Goal: Task Accomplishment & Management: Use online tool/utility

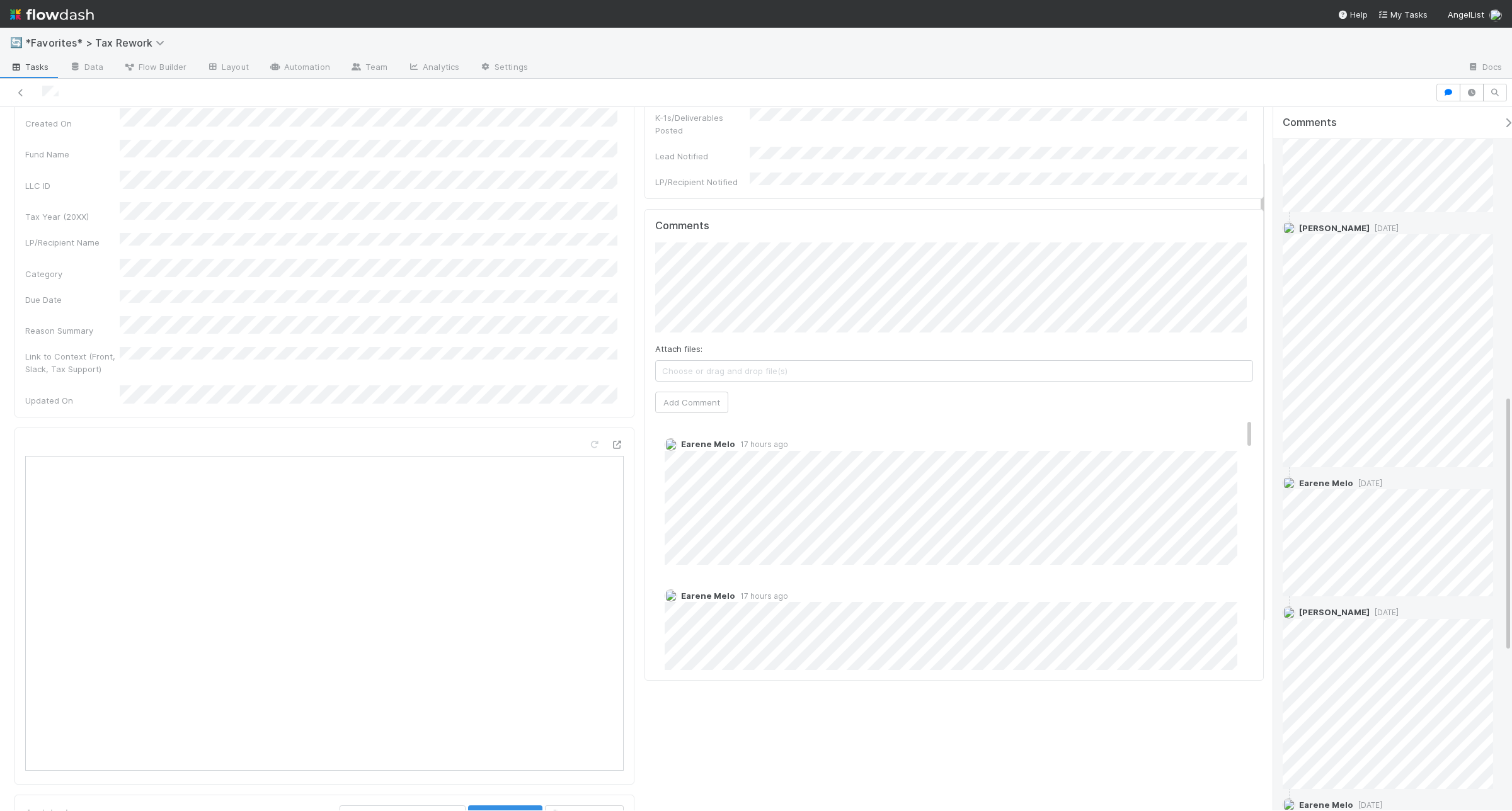
scroll to position [1219, 0]
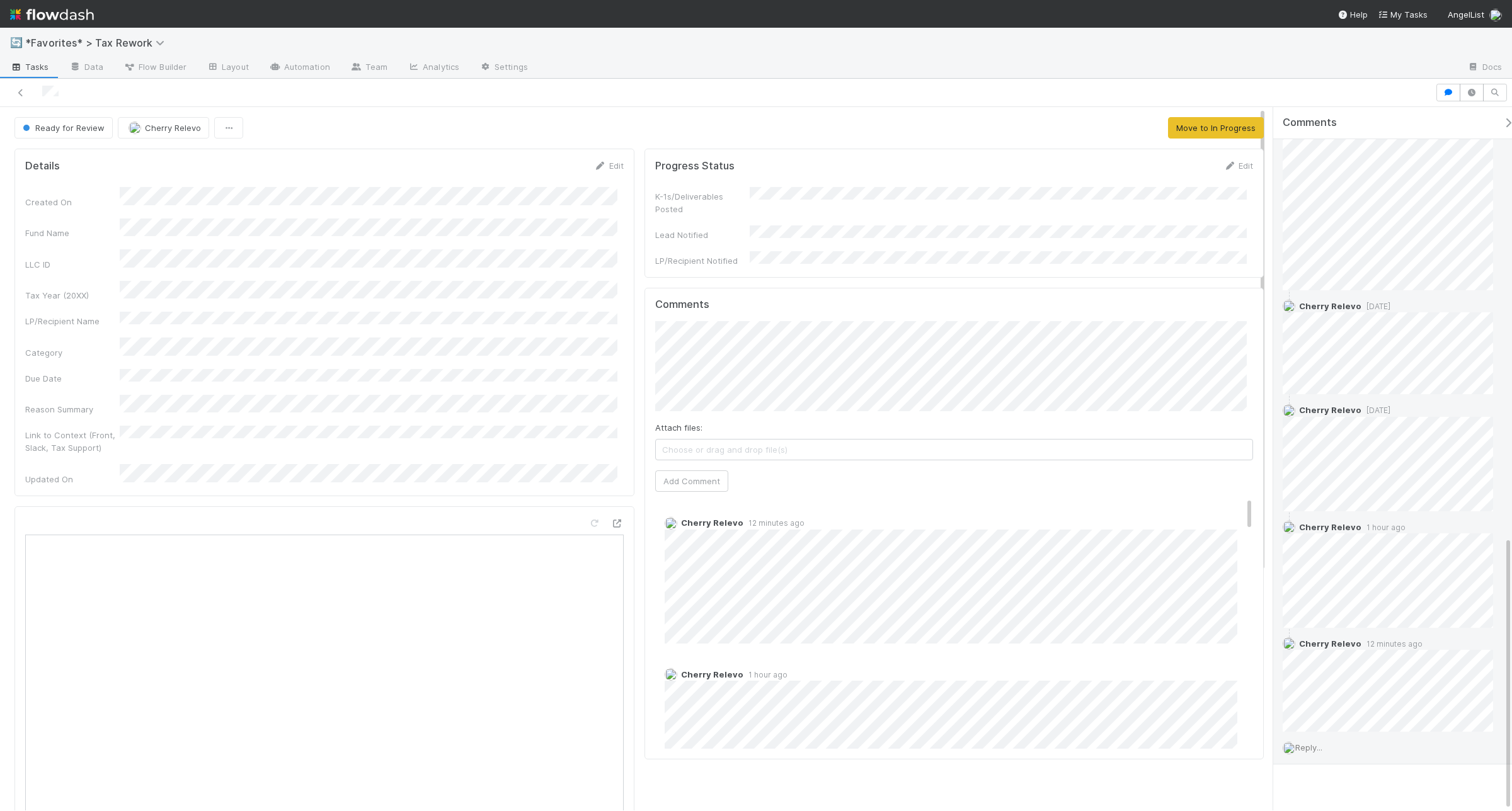
scroll to position [1103, 0]
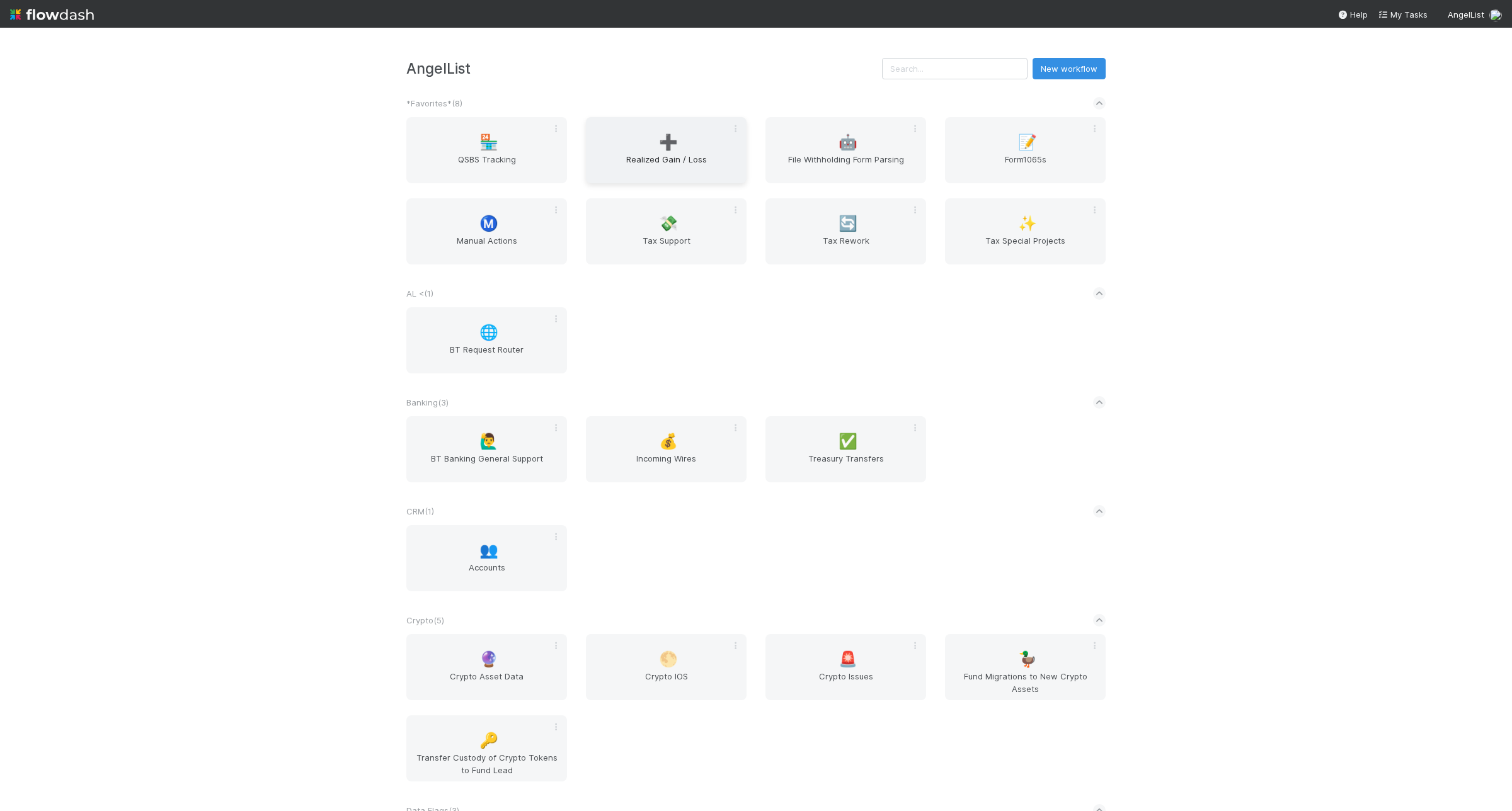
click at [640, 144] on div "➕ Realized Gain / Loss" at bounding box center [666, 150] width 161 height 66
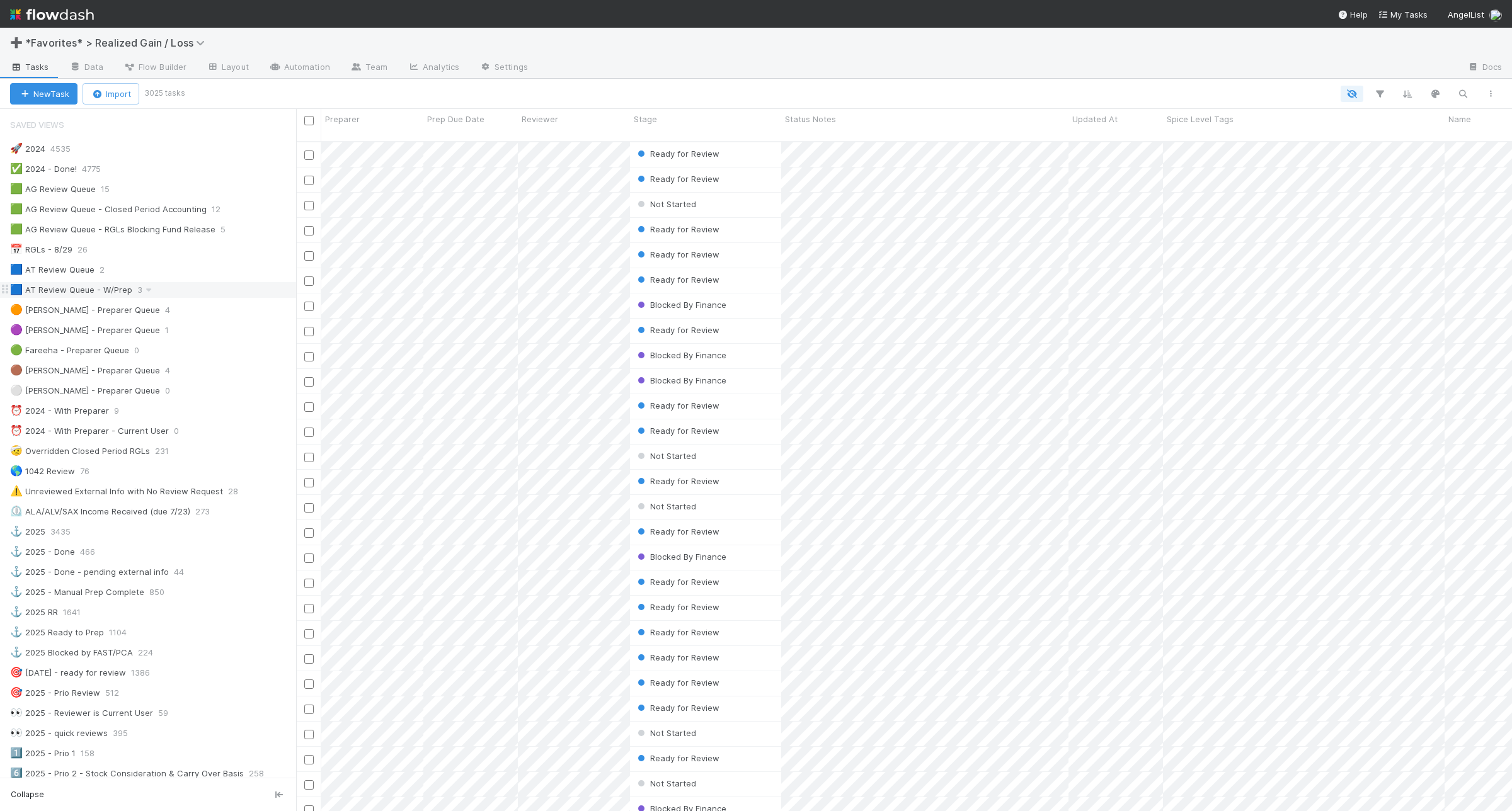
click at [200, 291] on div "🟦 AT Review Queue - W/Prep 3" at bounding box center [153, 289] width 286 height 16
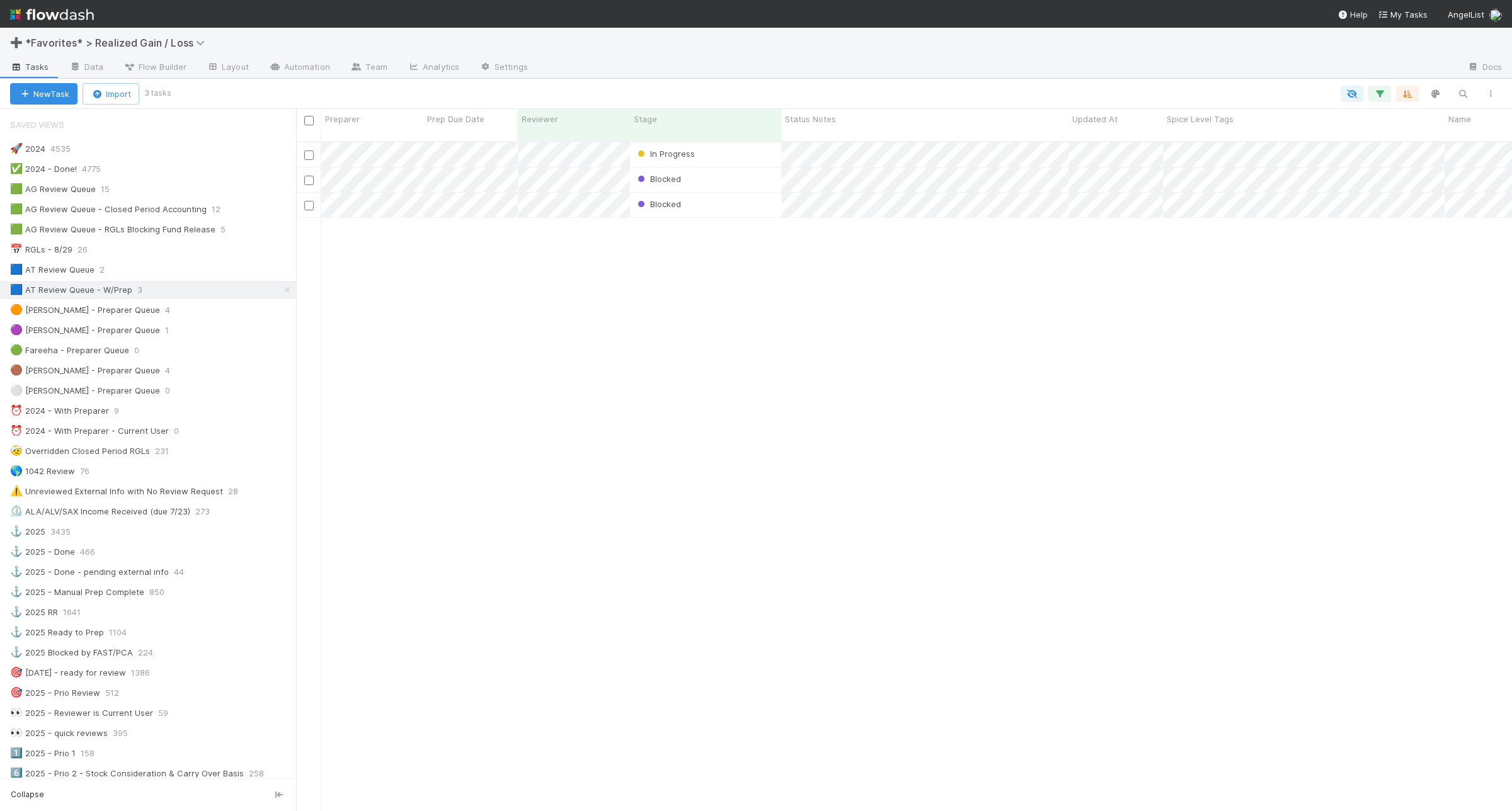
scroll to position [667, 1204]
click at [143, 269] on div "🟦 AT Review Queue 2" at bounding box center [153, 269] width 286 height 16
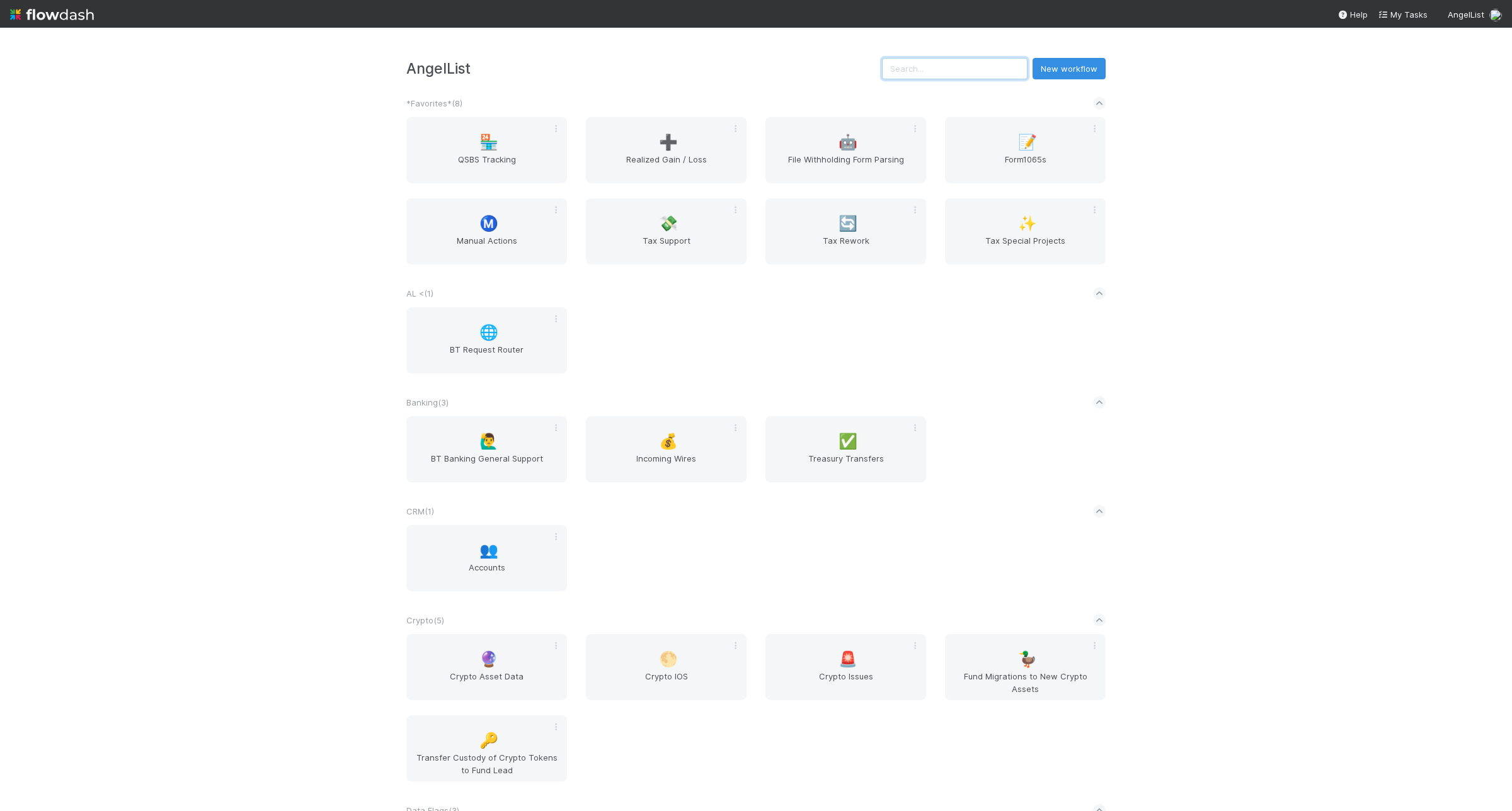
click at [925, 74] on input "text" at bounding box center [955, 68] width 146 height 22
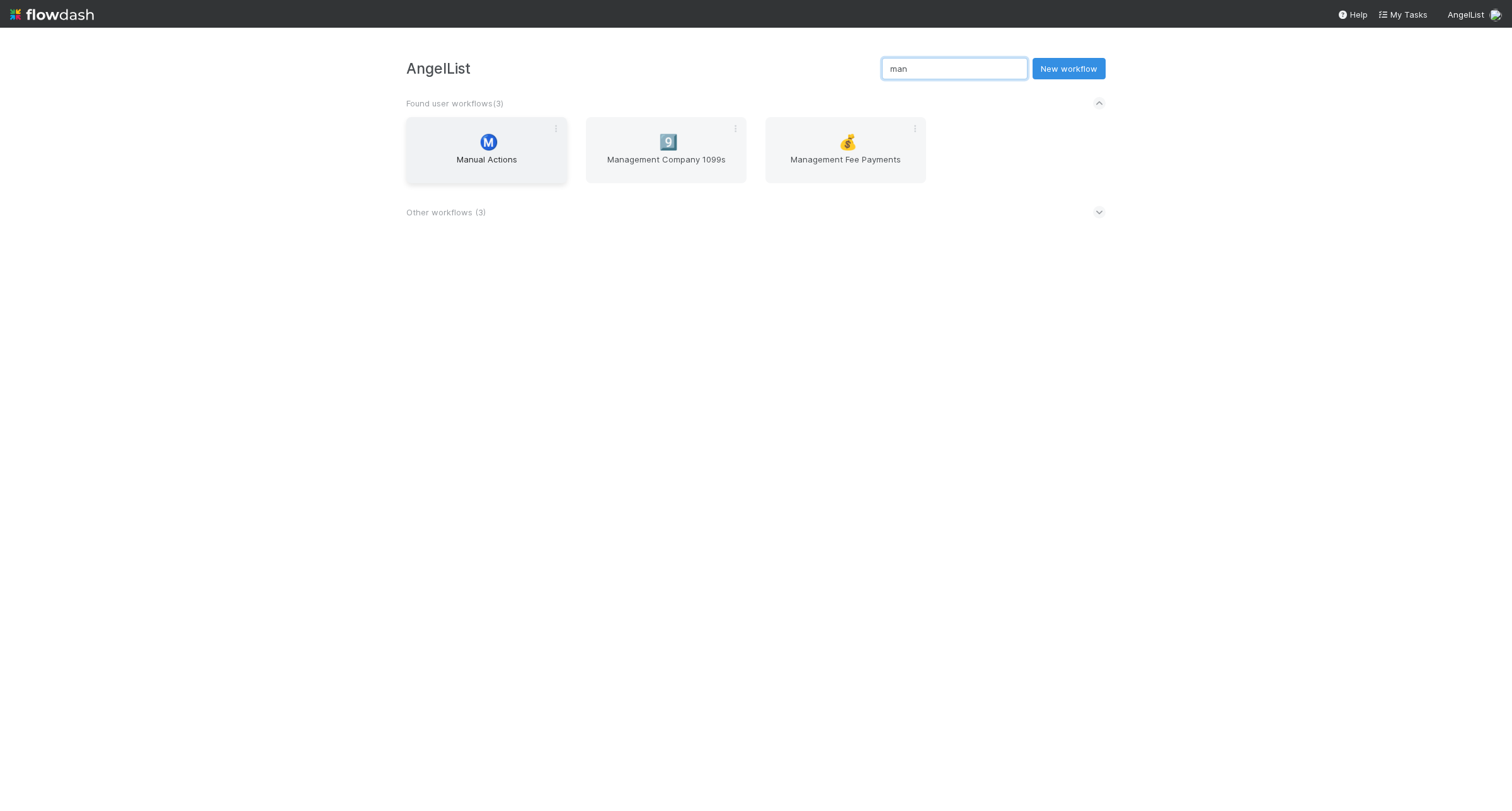
type input "man"
click at [438, 158] on span "Manual Actions" at bounding box center [487, 166] width 150 height 25
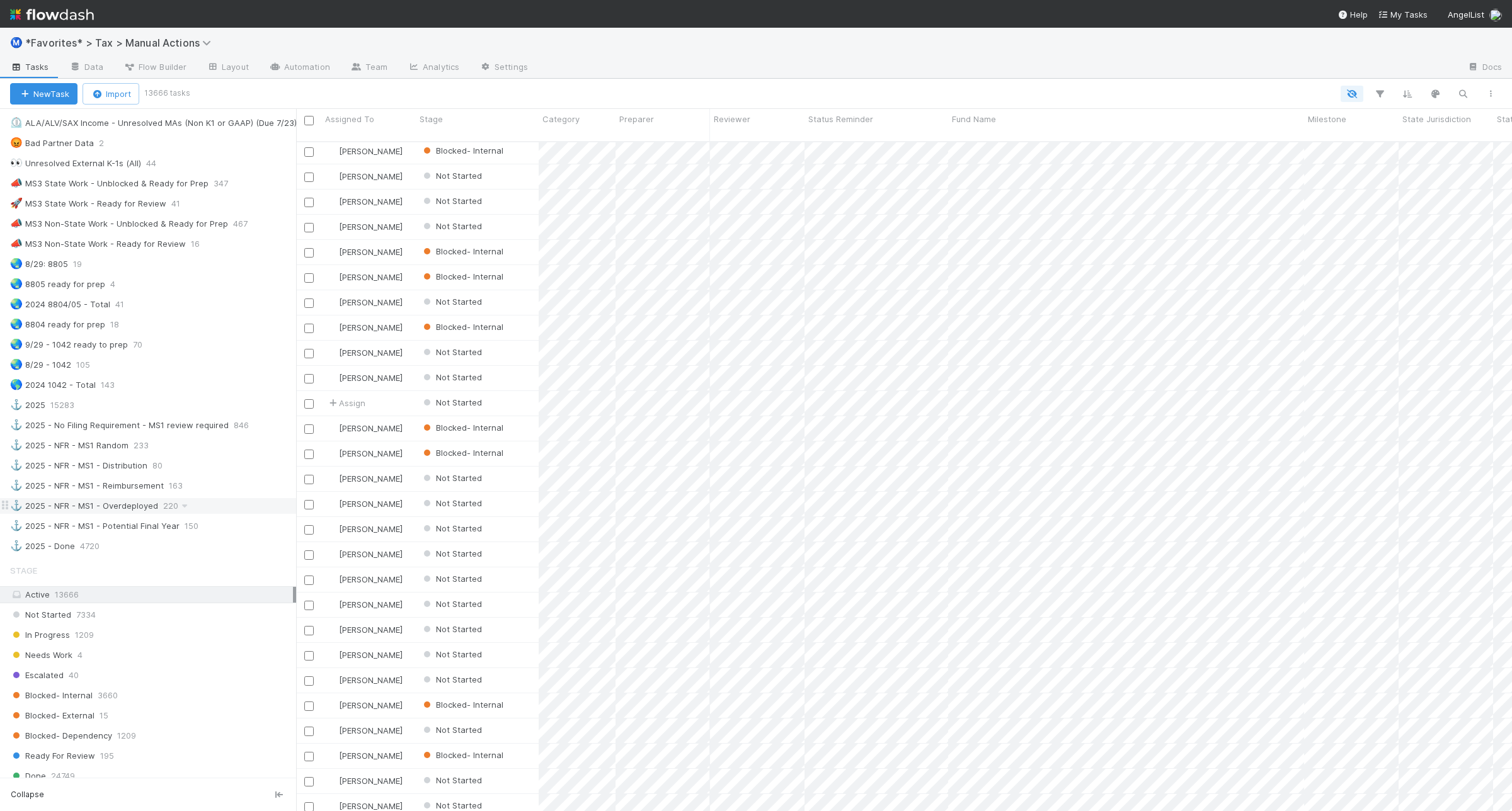
scroll to position [866, 0]
click at [174, 298] on div "🌏 8805 ready for prep 4" at bounding box center [153, 290] width 286 height 16
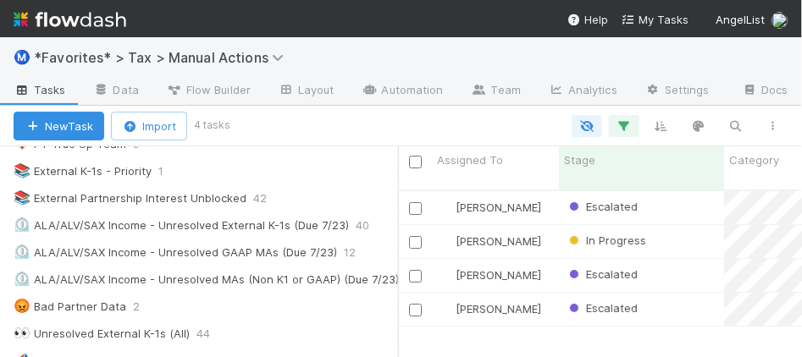
scroll to position [165, 372]
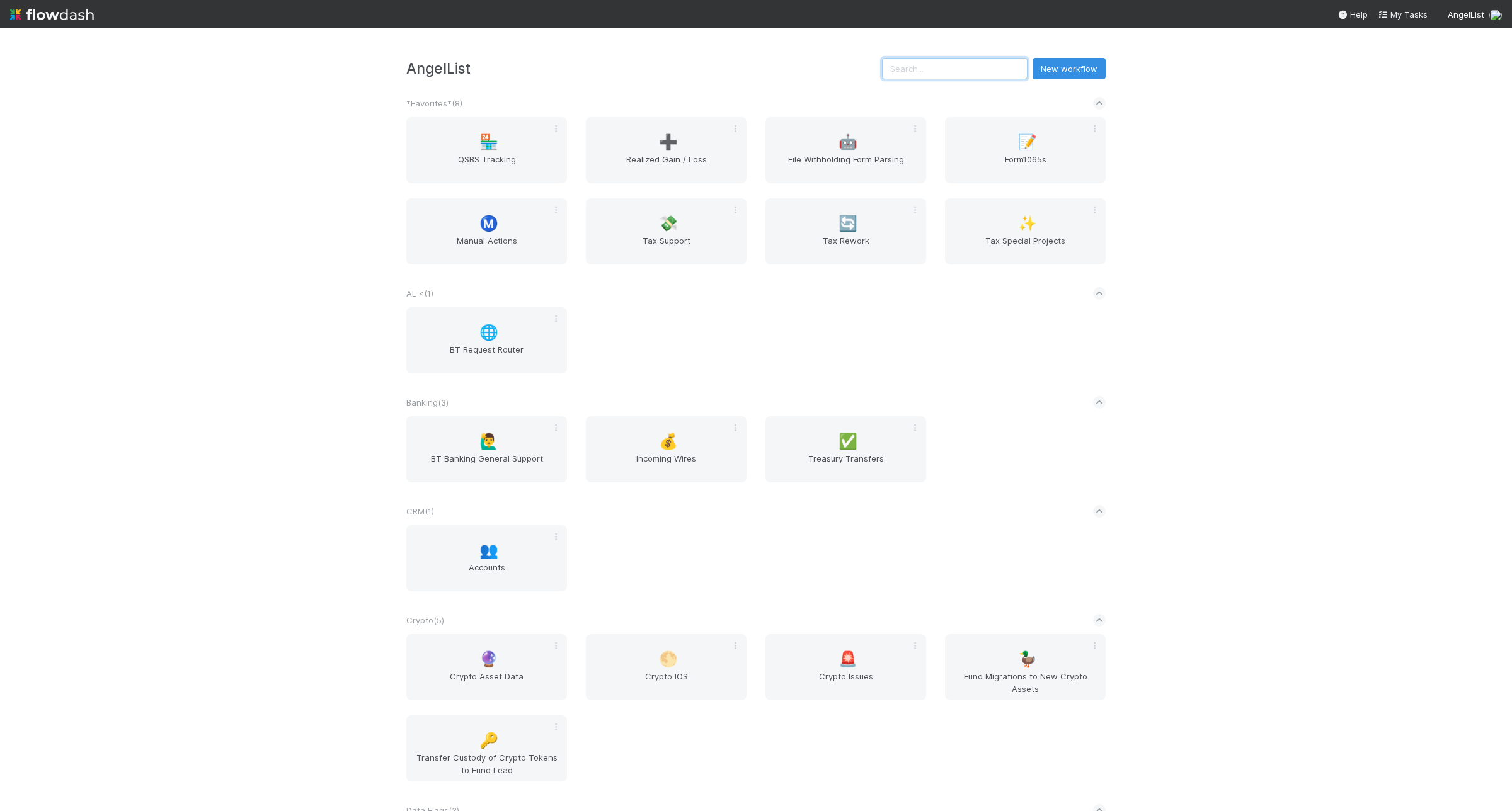
click at [954, 69] on input "text" at bounding box center [955, 68] width 146 height 22
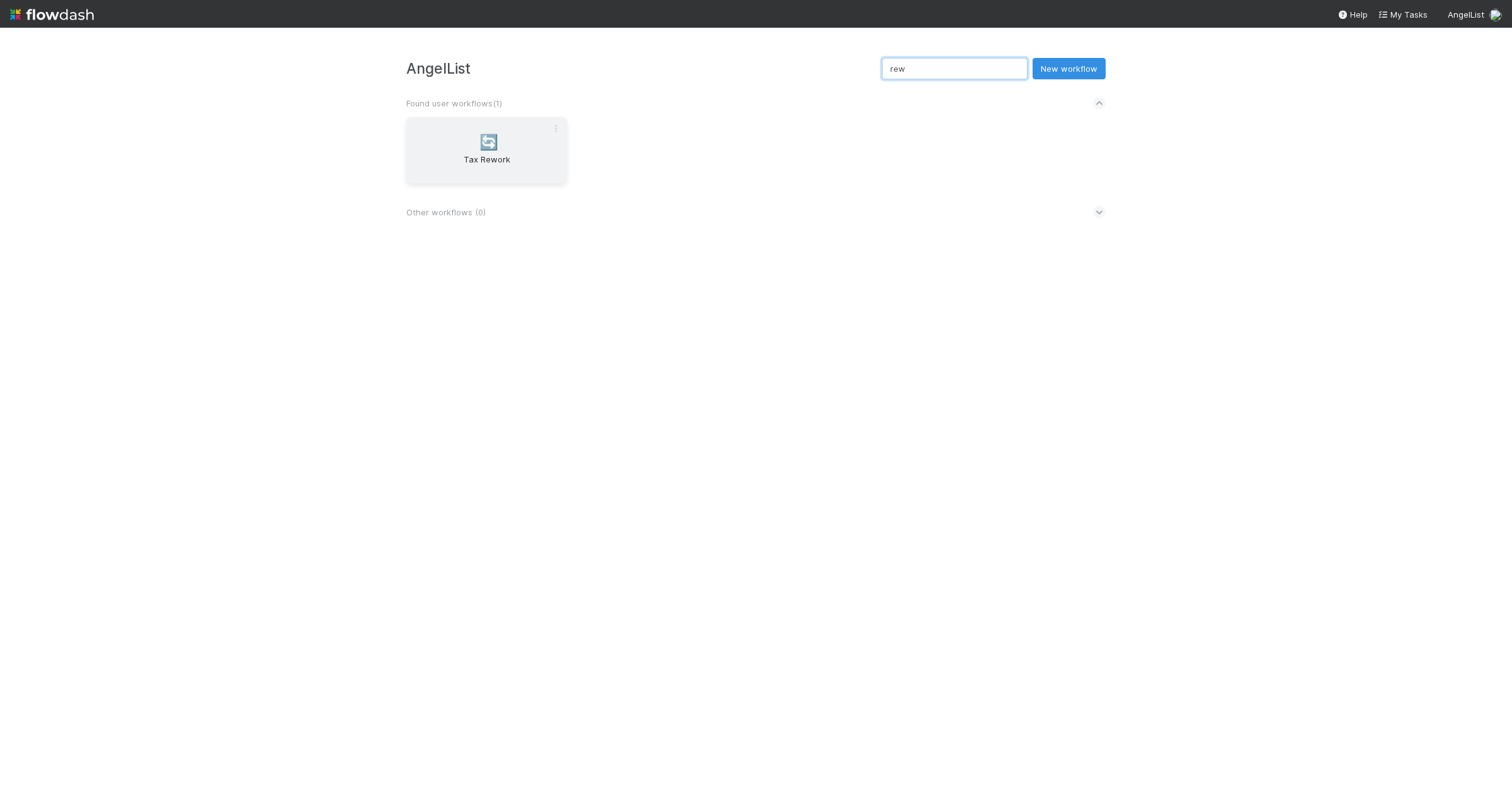
type input "rew"
click at [476, 170] on span "Tax Rework" at bounding box center [487, 166] width 150 height 25
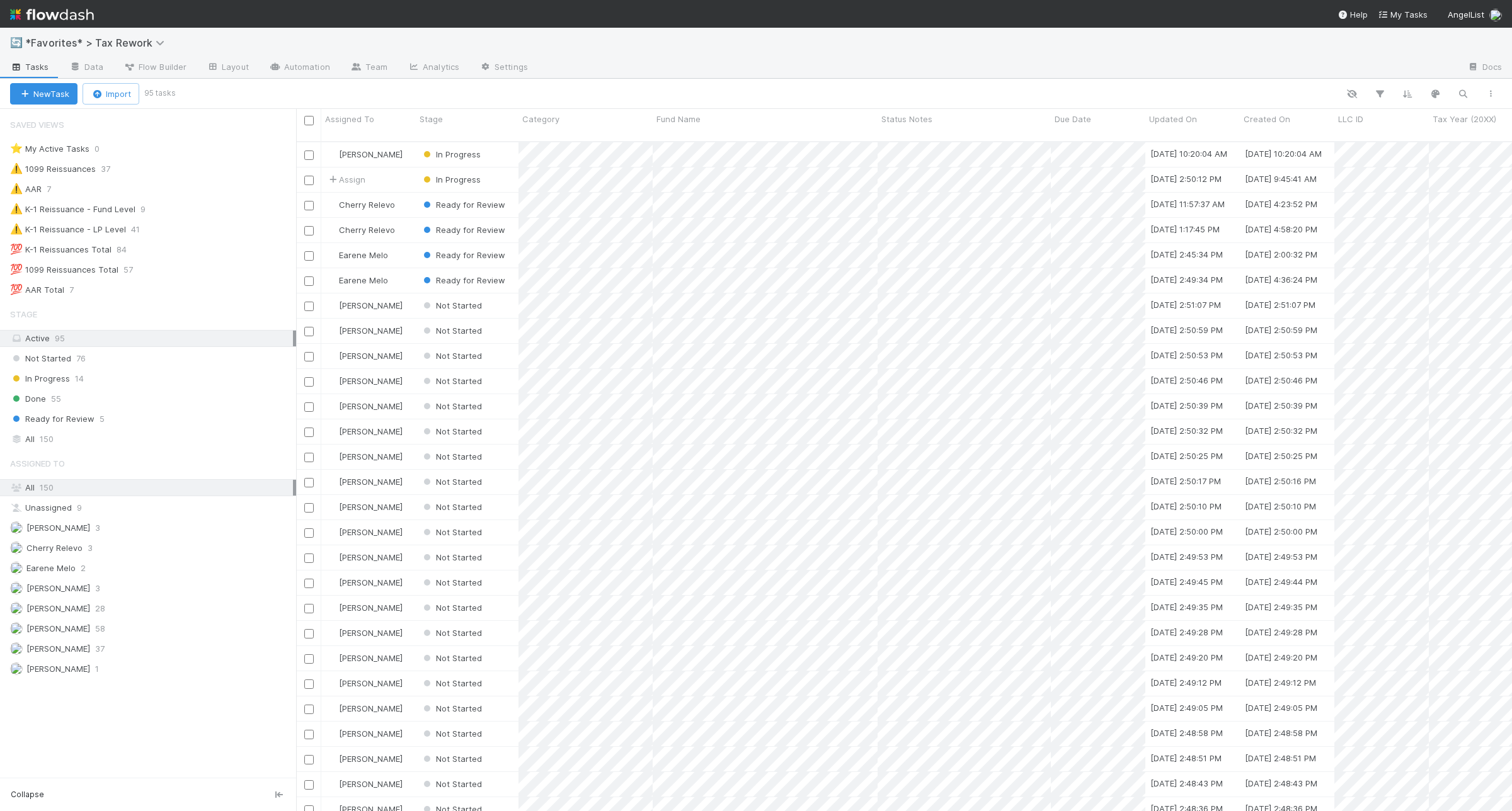
scroll to position [667, 1204]
click at [203, 205] on div "⚠️ K-1 Reissuance - Fund Level 9" at bounding box center [153, 209] width 286 height 16
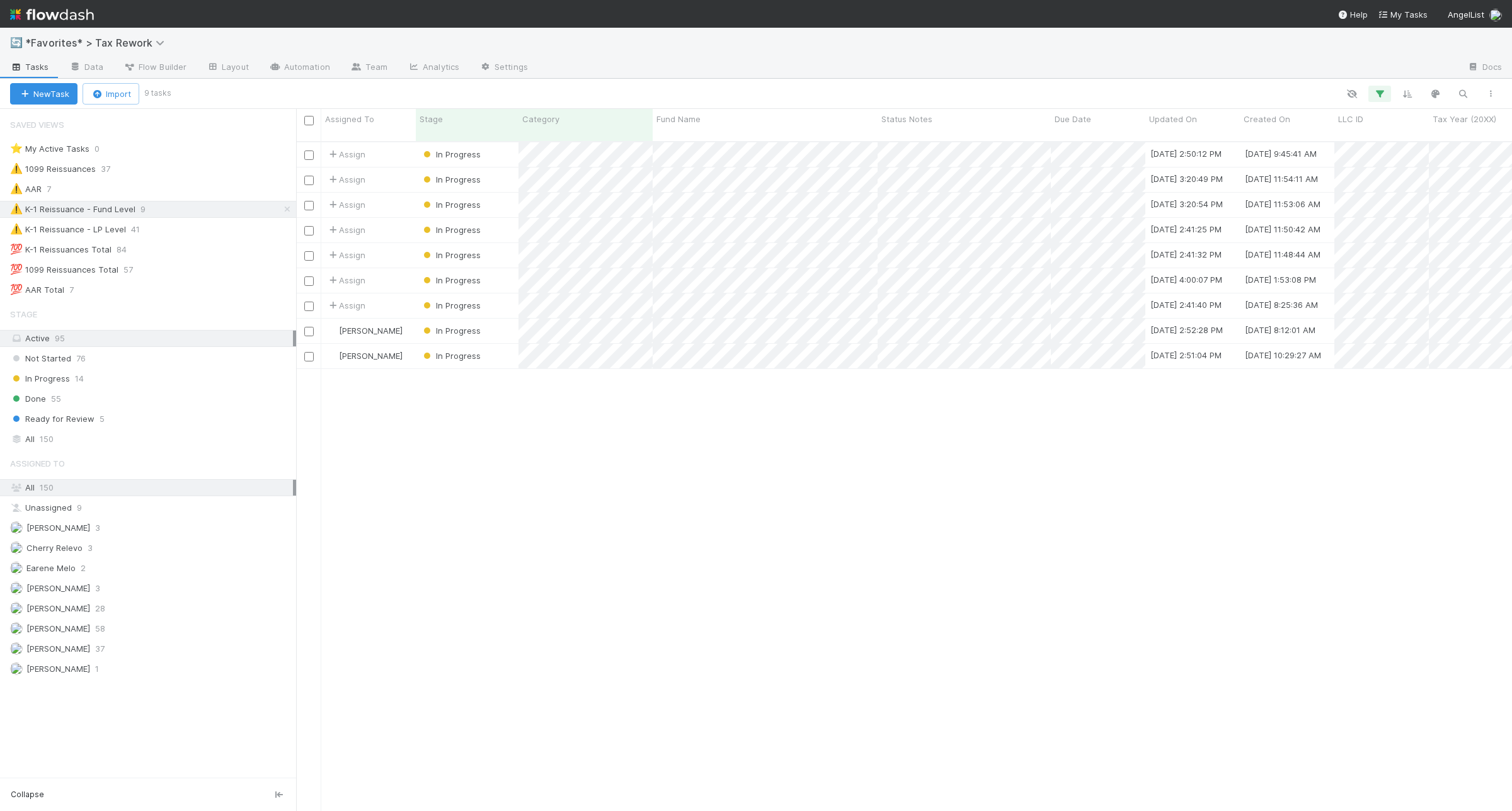
scroll to position [667, 1204]
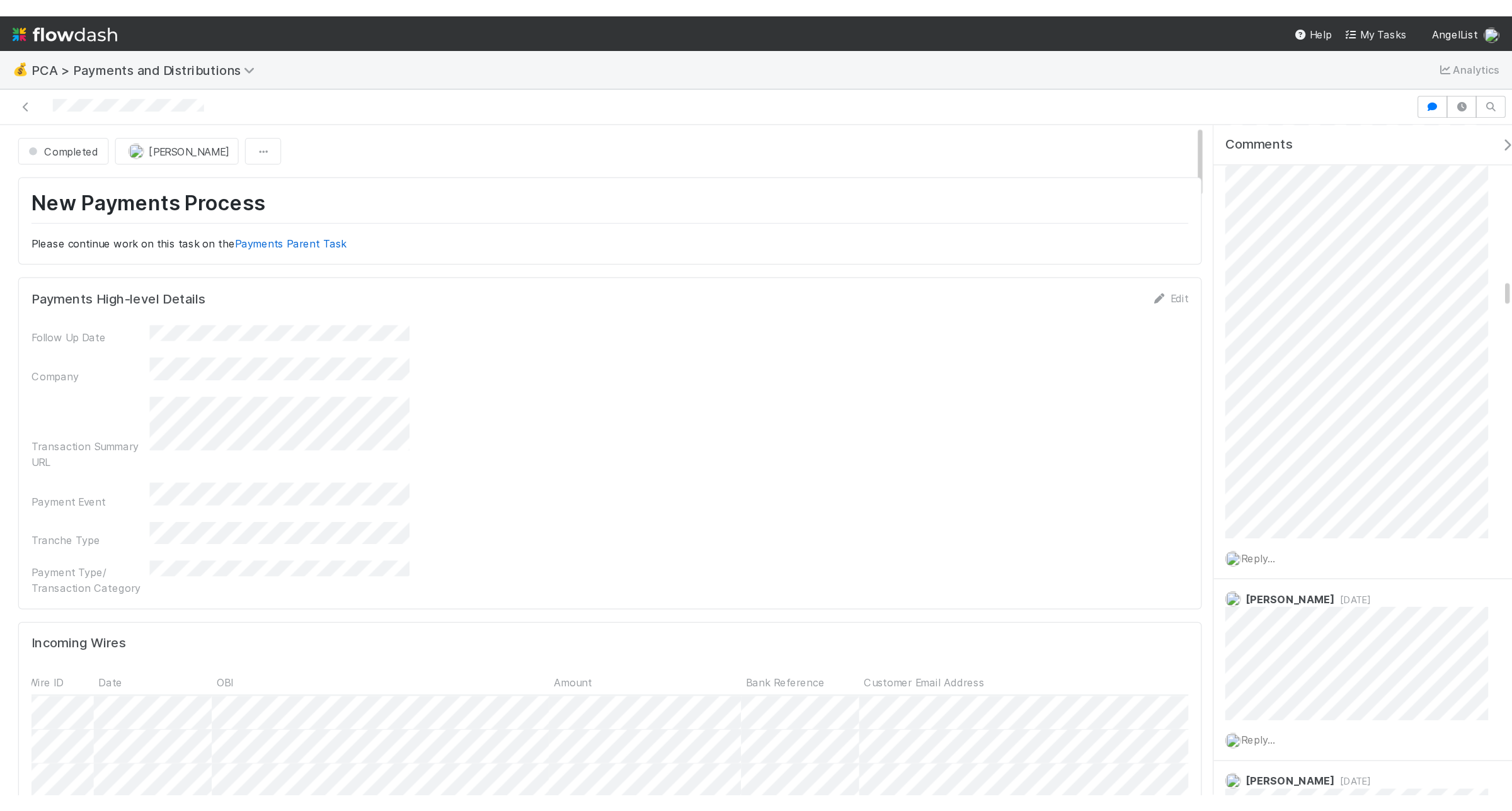
scroll to position [2140, 0]
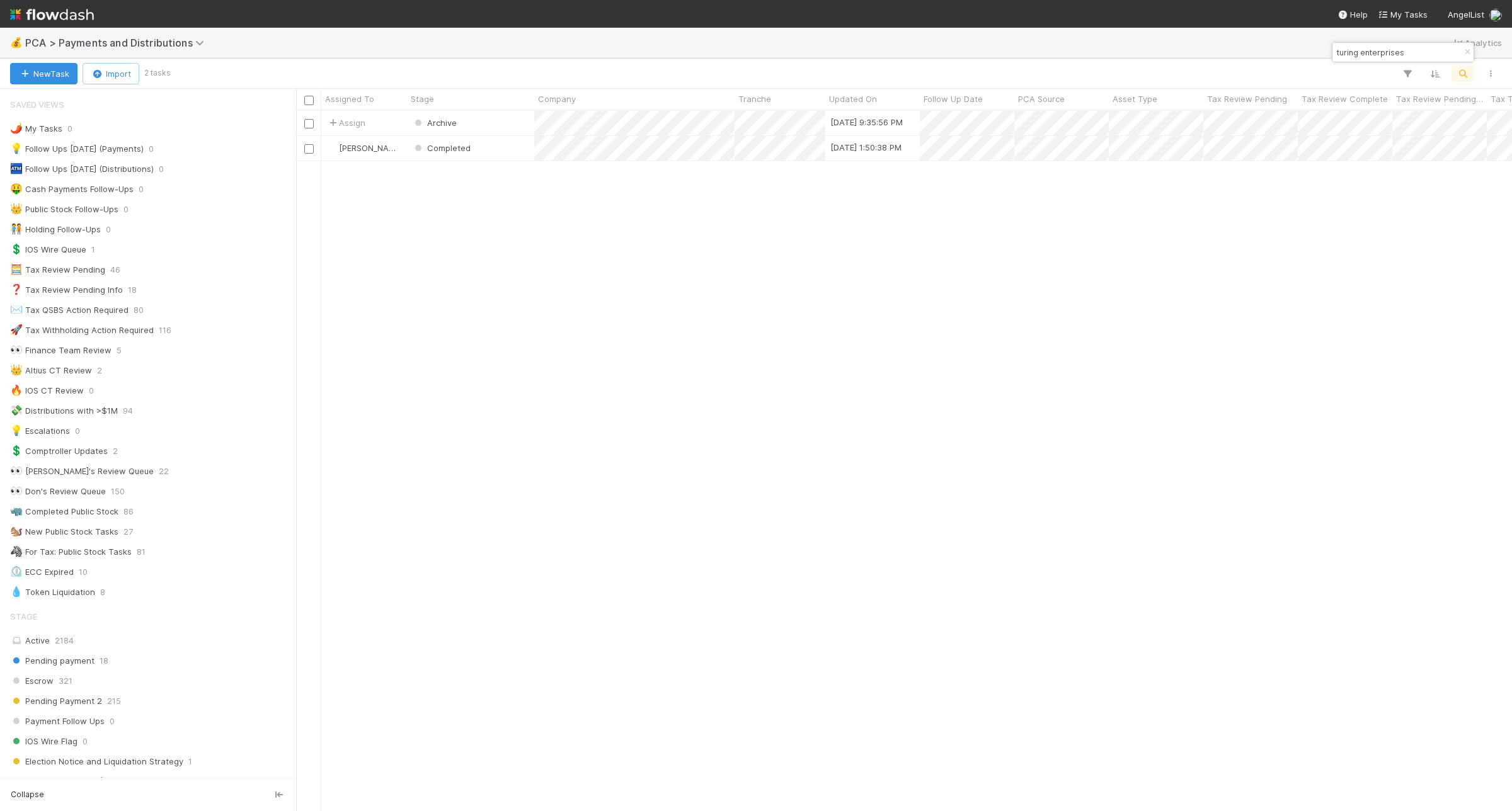
scroll to position [629, 0]
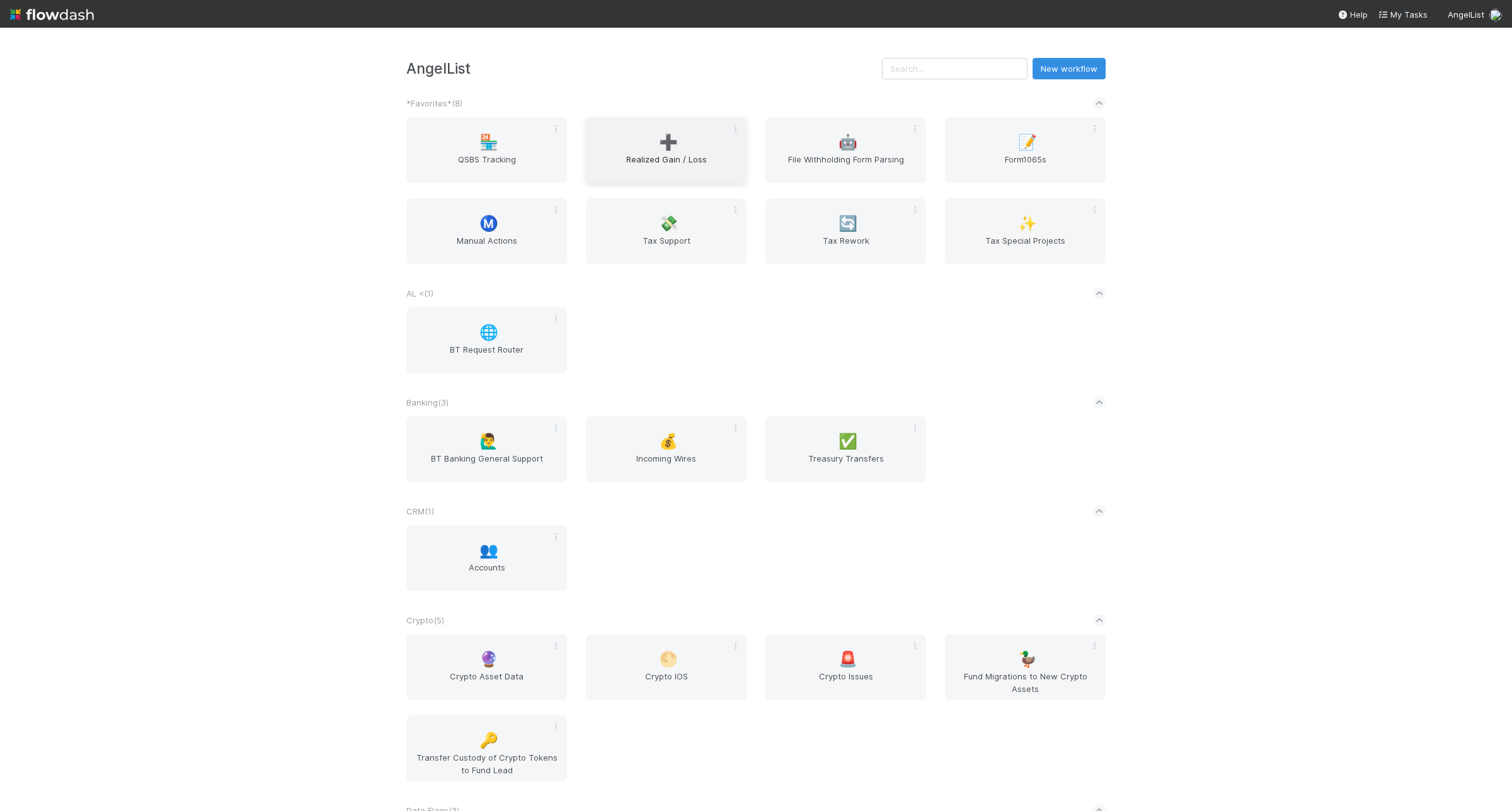
click at [687, 165] on span "Realized Gain / Loss" at bounding box center [666, 166] width 150 height 25
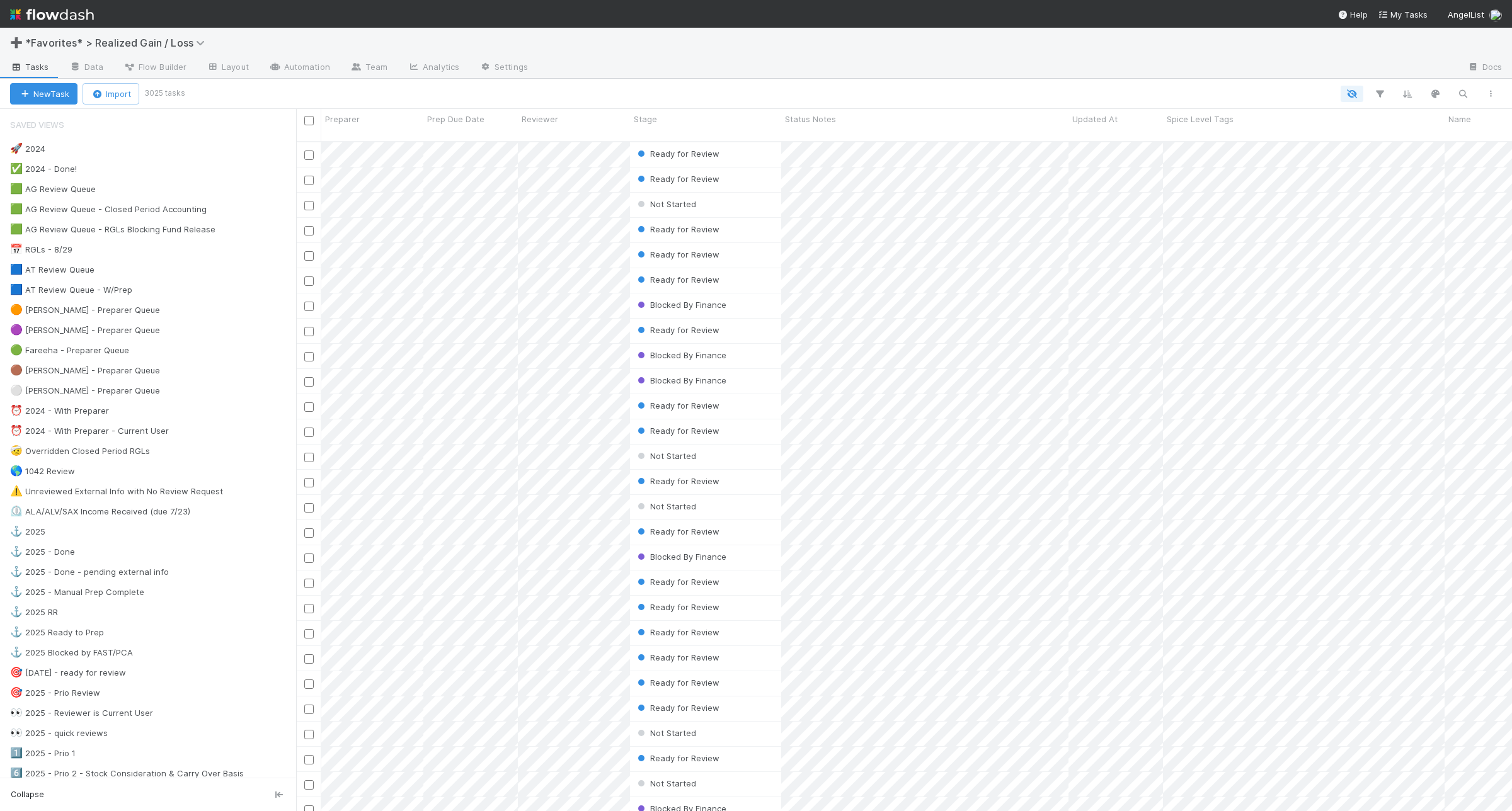
scroll to position [667, 1204]
click at [222, 536] on div "⚓ 2025 3435" at bounding box center [153, 531] width 286 height 16
click at [1458, 92] on icon "button" at bounding box center [1463, 93] width 13 height 11
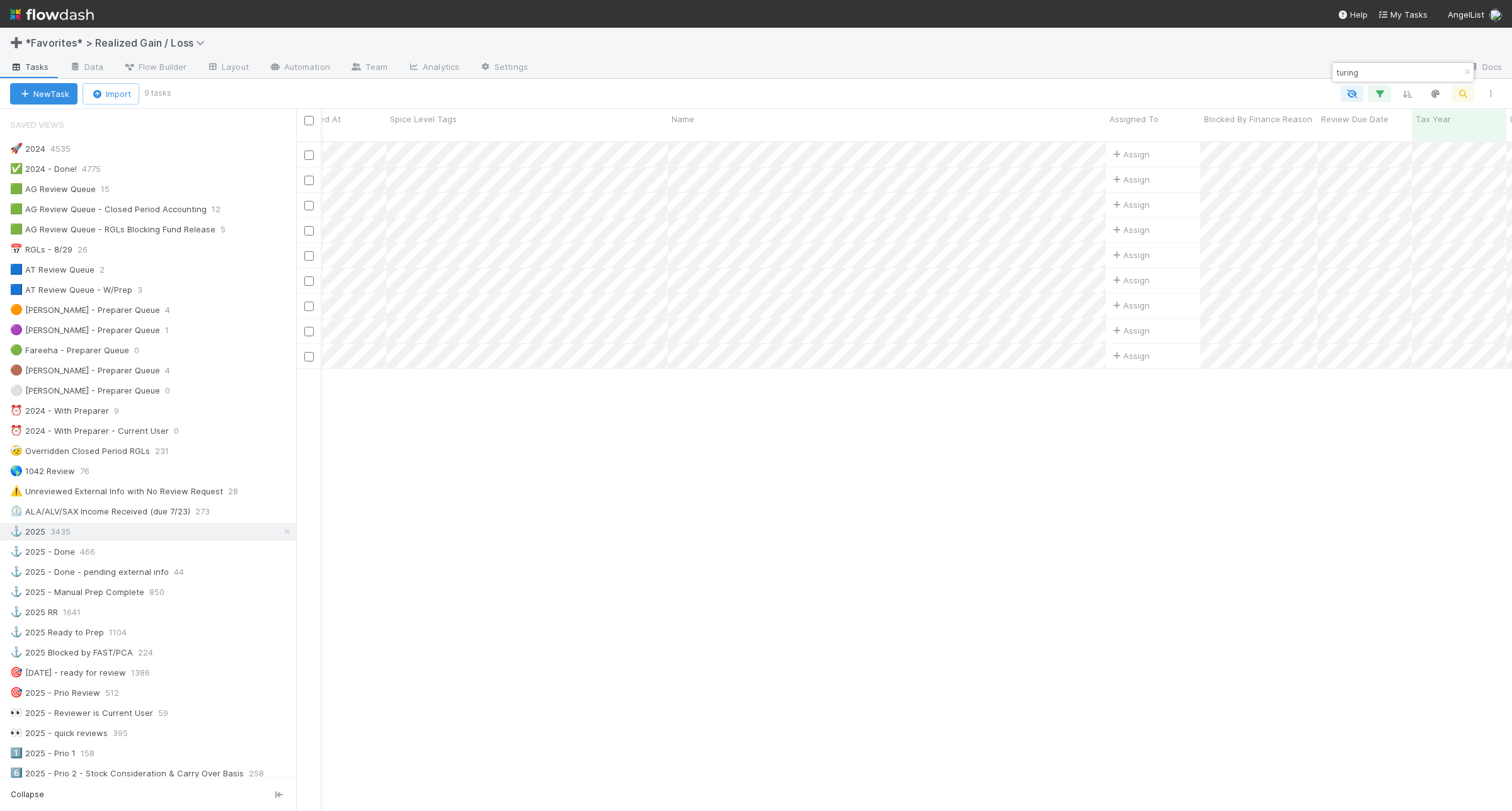
scroll to position [0, 0]
type input "turing"
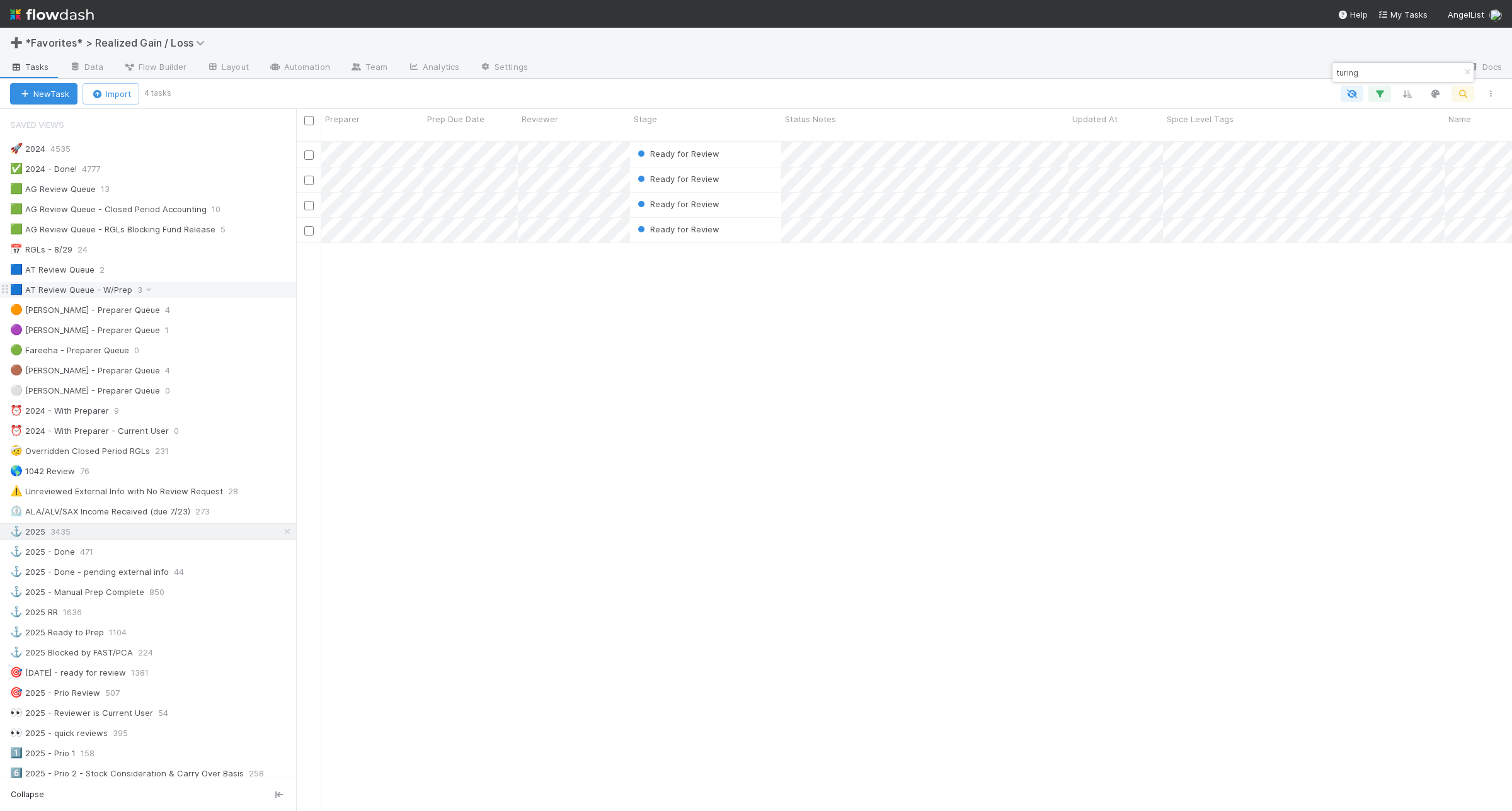
drag, startPoint x: 175, startPoint y: 286, endPoint x: 228, endPoint y: 293, distance: 53.5
click at [175, 286] on div "🟦 AT Review Queue - W/Prep 3" at bounding box center [153, 289] width 286 height 16
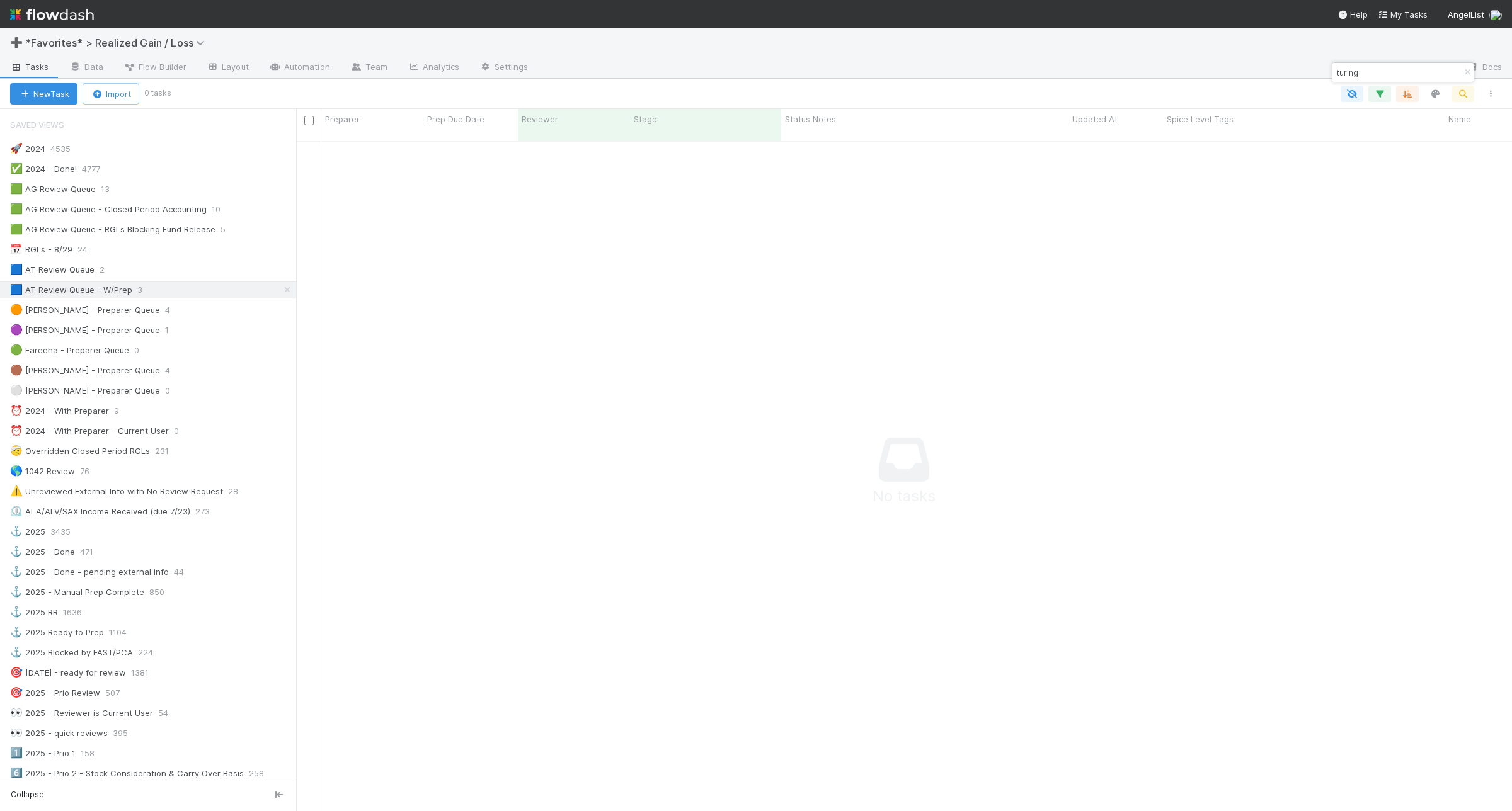
scroll to position [655, 1192]
click at [1466, 68] on icon "button" at bounding box center [1467, 72] width 13 height 7
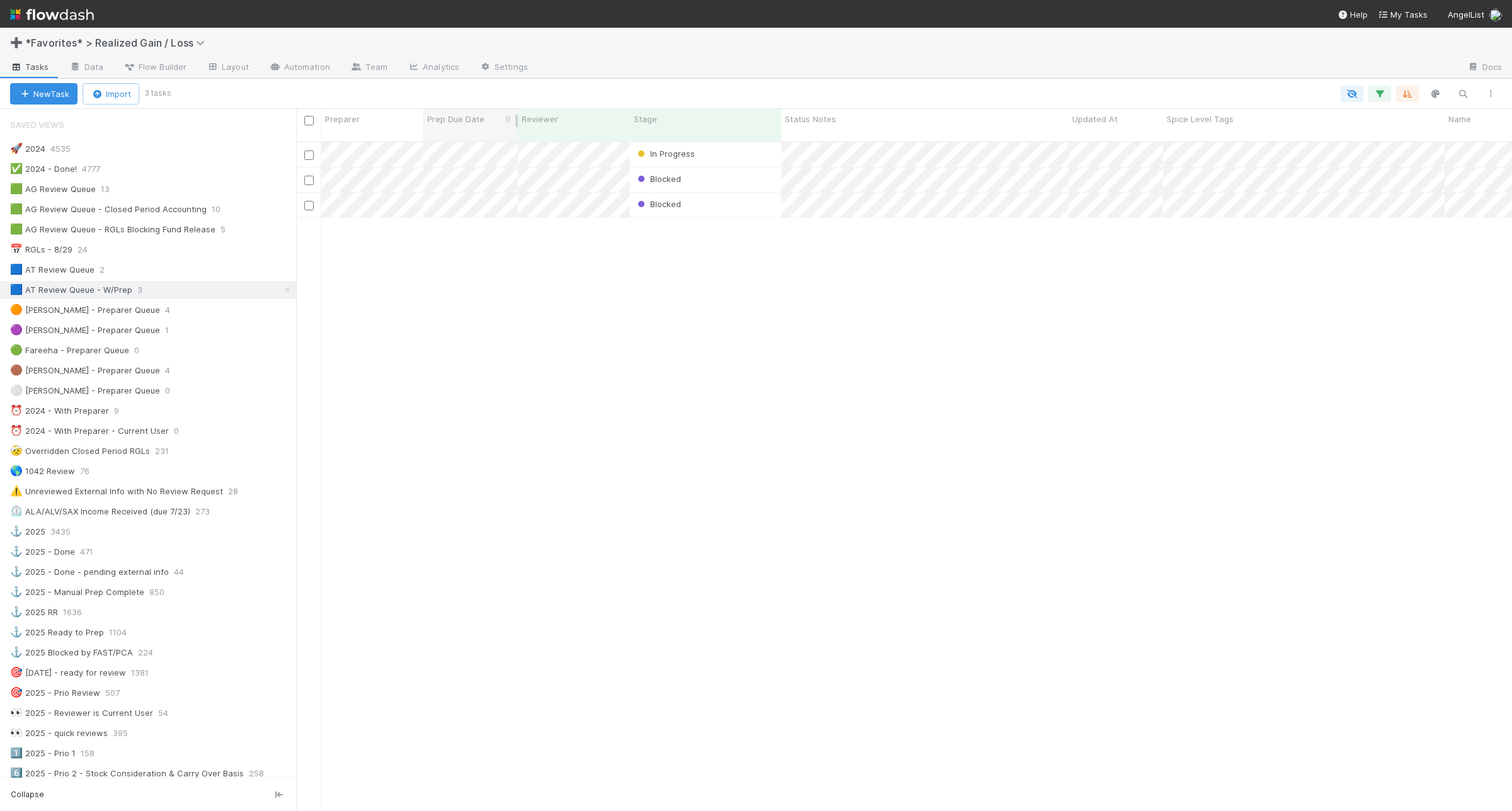
scroll to position [667, 1204]
click at [194, 268] on div "🟦 AT Review Queue 2" at bounding box center [153, 269] width 286 height 16
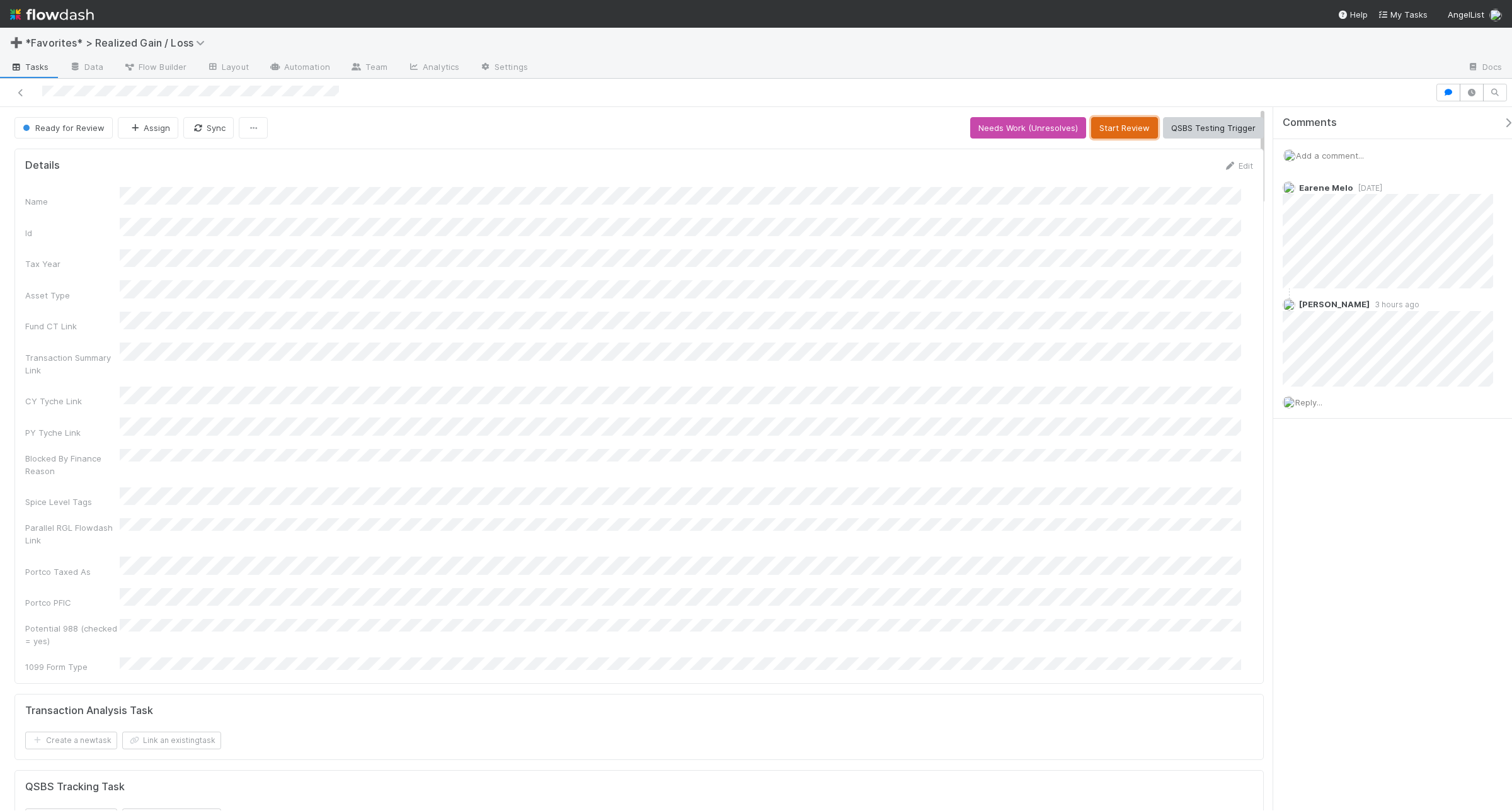
click at [1128, 133] on button "Start Review" at bounding box center [1125, 127] width 67 height 22
click at [1208, 130] on button "Mark Reviewed (Done)" at bounding box center [1211, 127] width 106 height 22
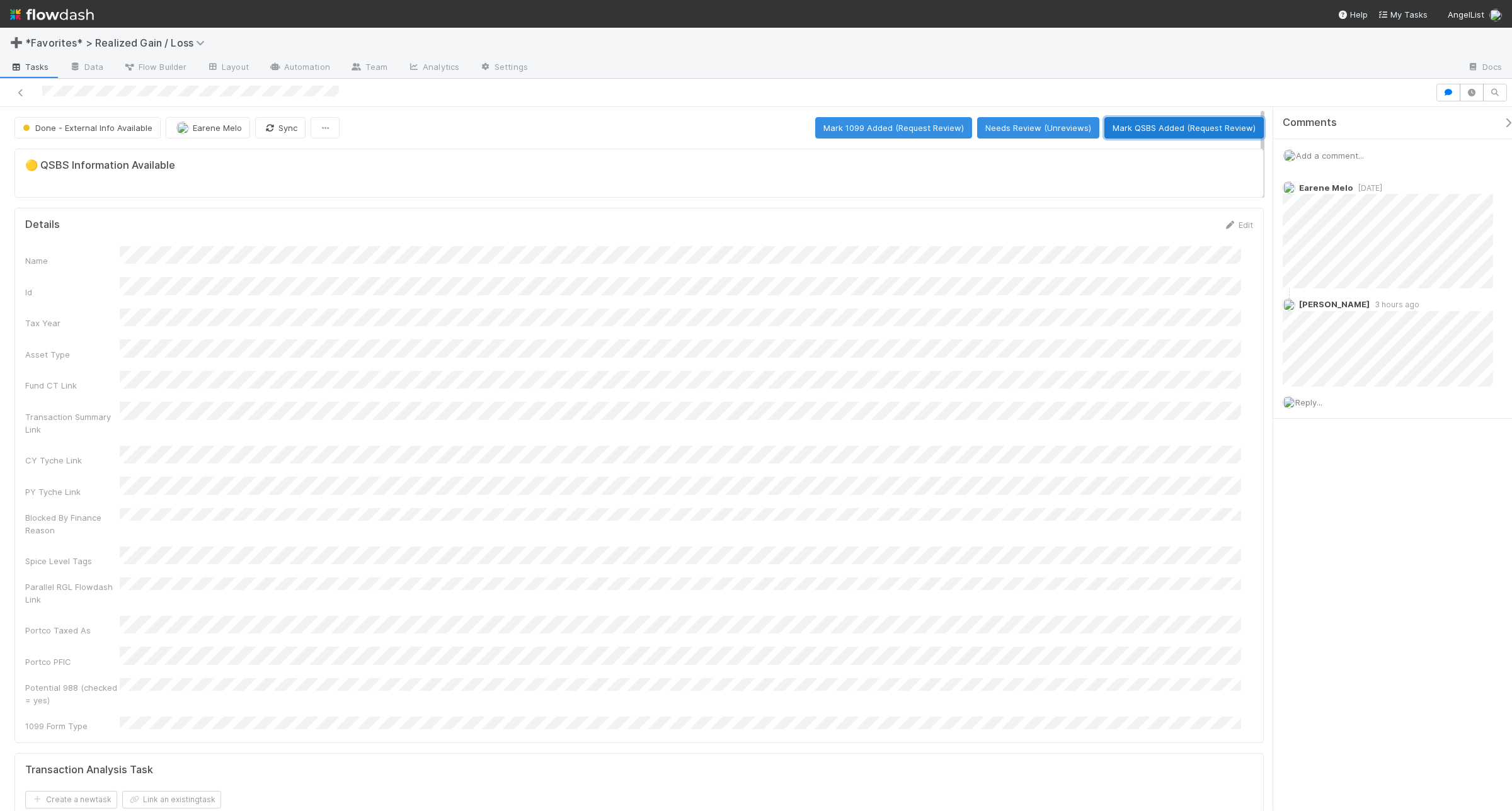
click at [1142, 131] on button "Mark QSBS Added (Request Review)" at bounding box center [1184, 127] width 159 height 22
click at [1146, 126] on button "Mark QSBS Reviewed (Done)" at bounding box center [1199, 127] width 130 height 22
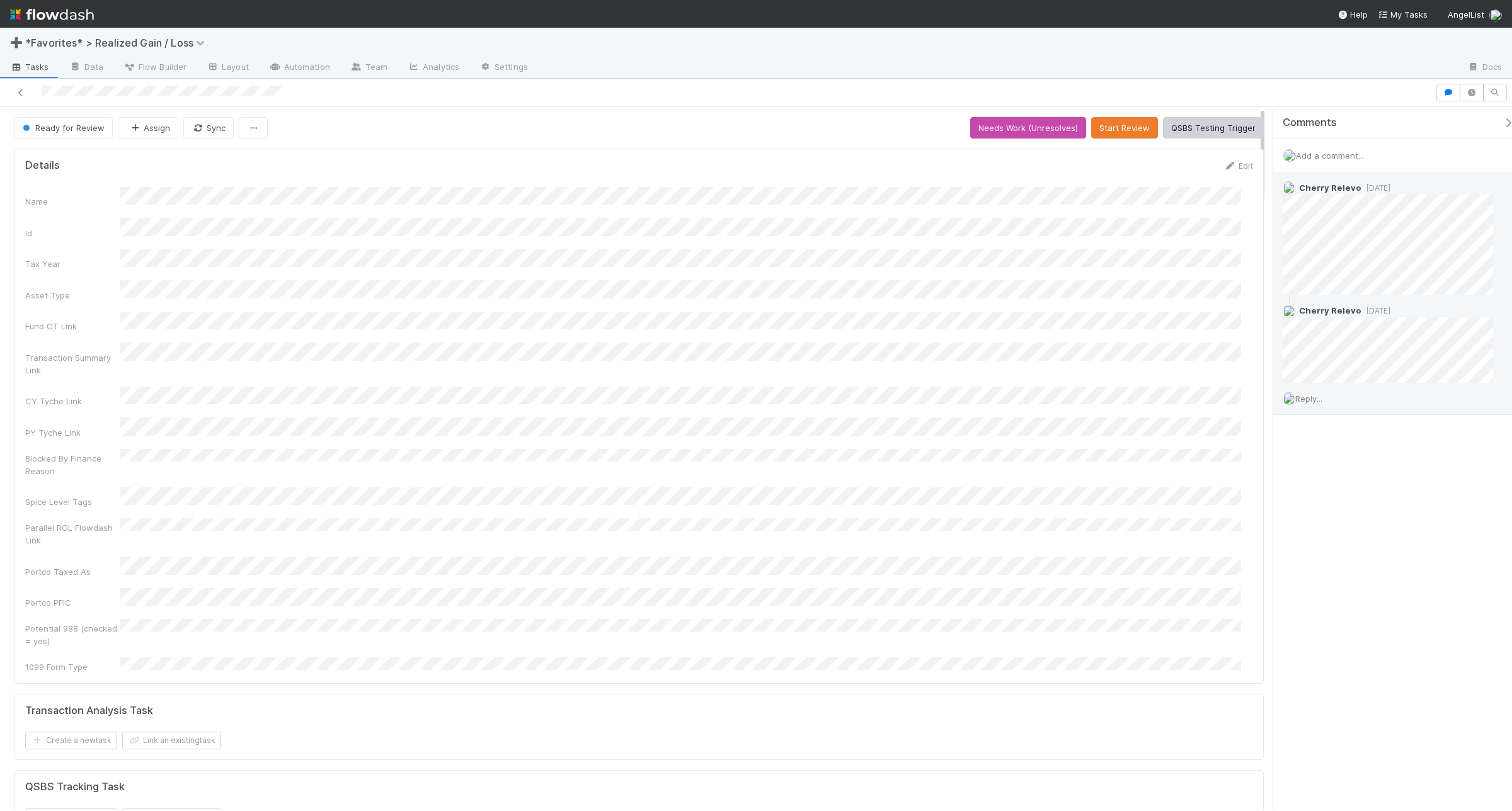
click at [1311, 402] on span "Reply..." at bounding box center [1309, 399] width 27 height 10
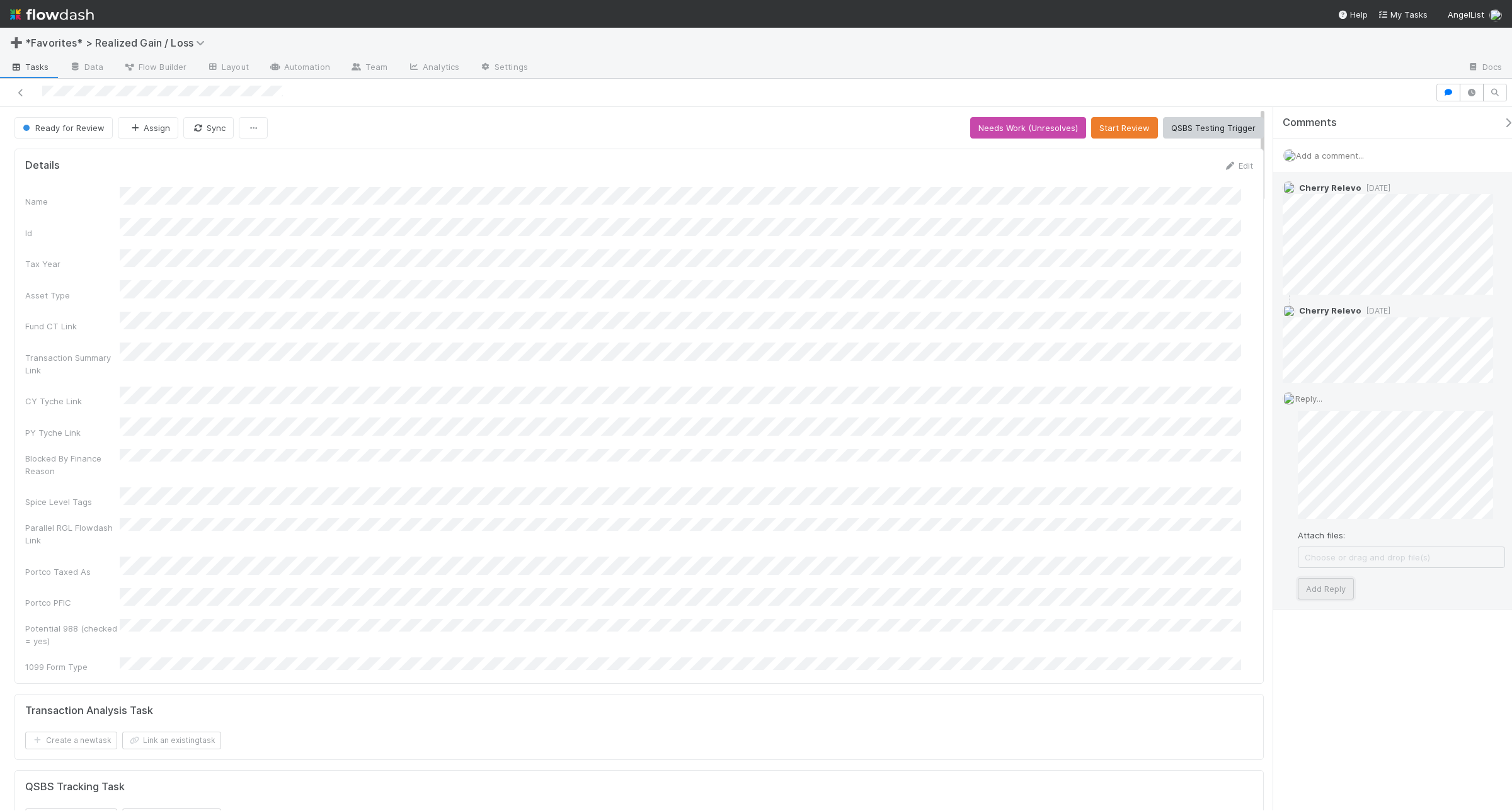
click at [1318, 588] on button "Add Reply" at bounding box center [1326, 589] width 56 height 22
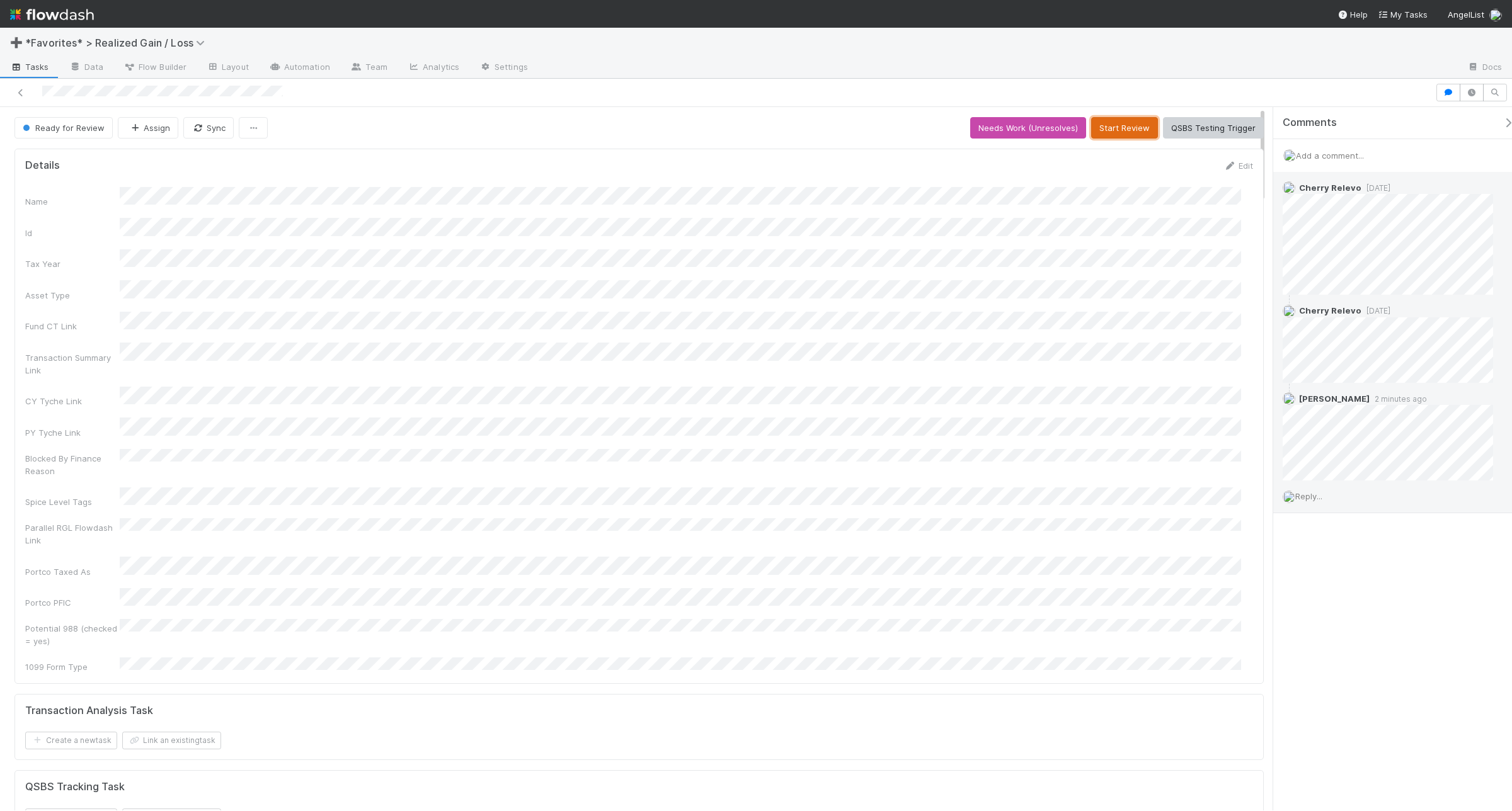
click at [1097, 121] on button "Start Review" at bounding box center [1125, 127] width 67 height 22
click at [1190, 126] on button "Mark Reviewed (Done)" at bounding box center [1211, 127] width 106 height 22
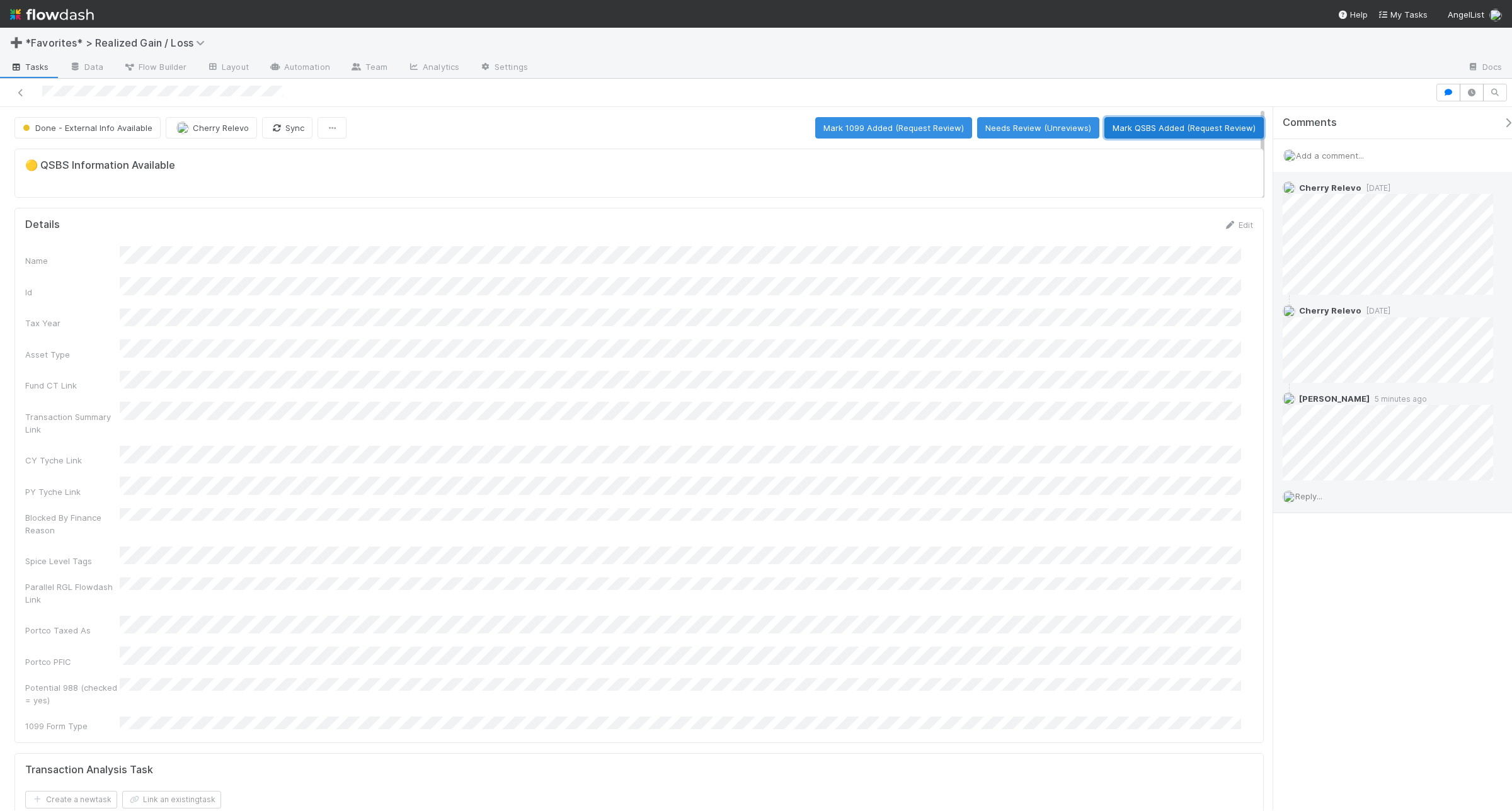
click at [1180, 130] on button "Mark QSBS Added (Request Review)" at bounding box center [1184, 127] width 159 height 22
click at [1216, 128] on button "Mark QSBS Reviewed (Done)" at bounding box center [1199, 127] width 130 height 22
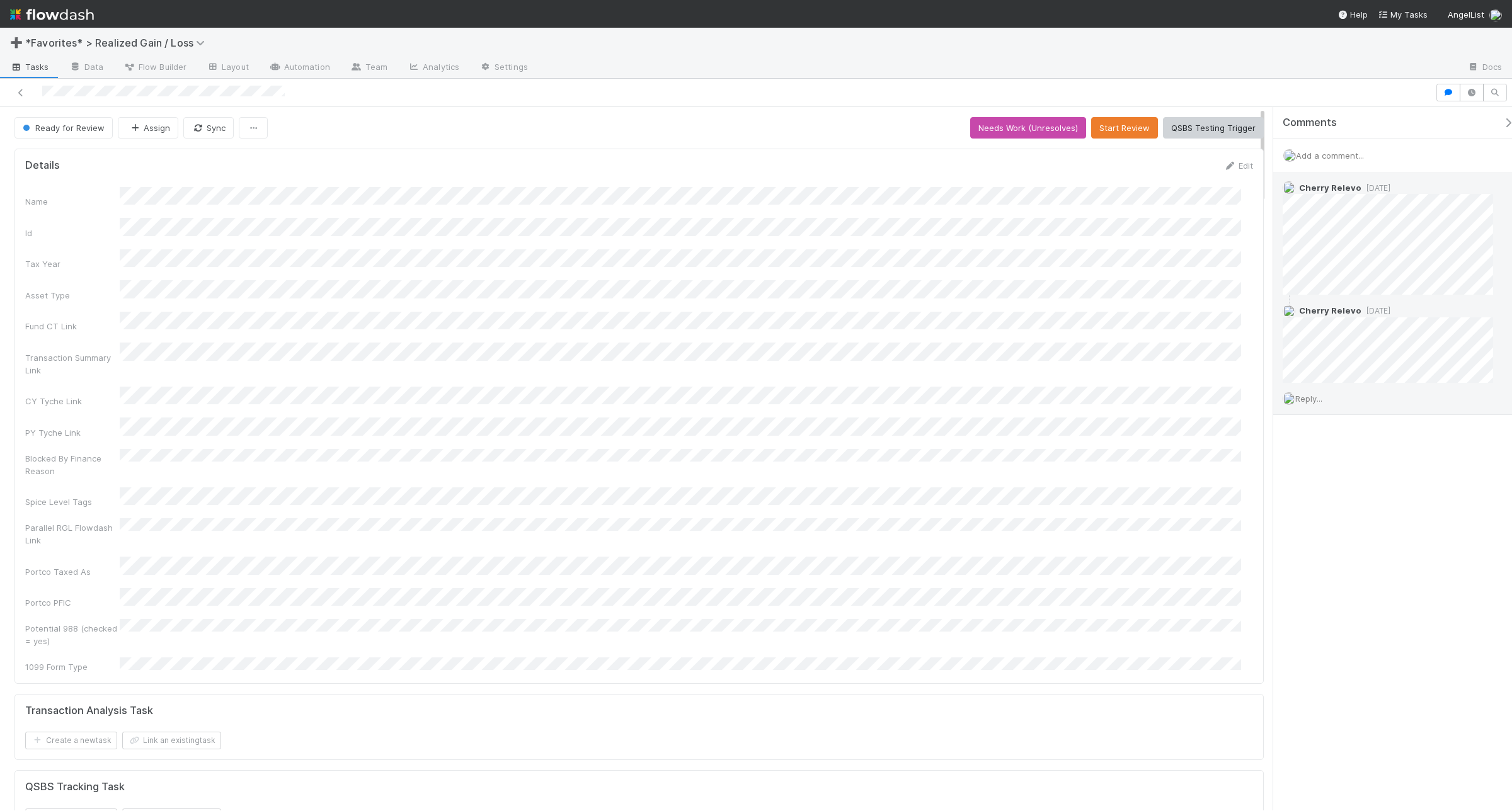
click at [1209, 400] on span "Reply..." at bounding box center [1309, 399] width 27 height 10
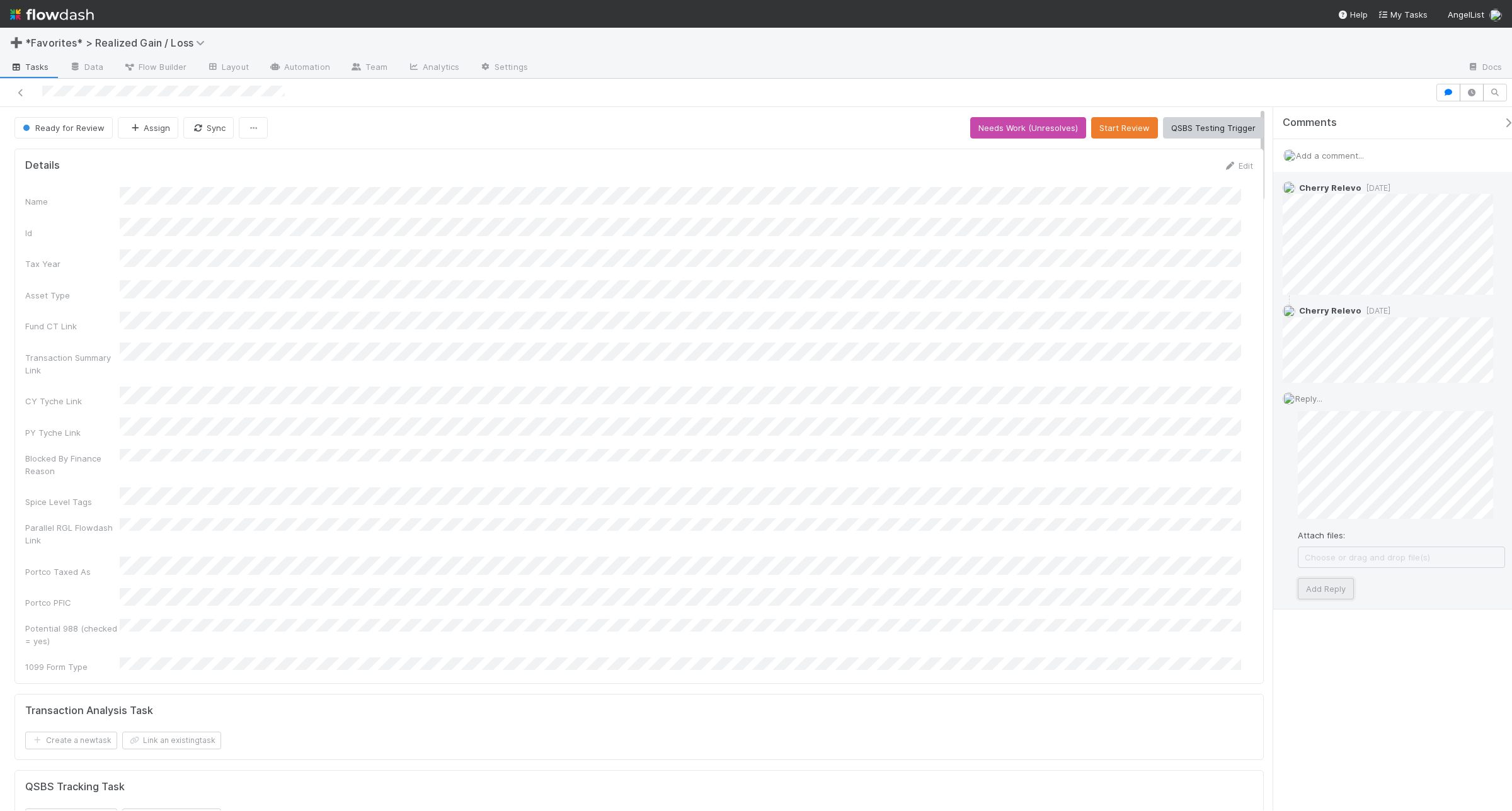
click at [1209, 597] on button "Add Reply" at bounding box center [1326, 589] width 56 height 22
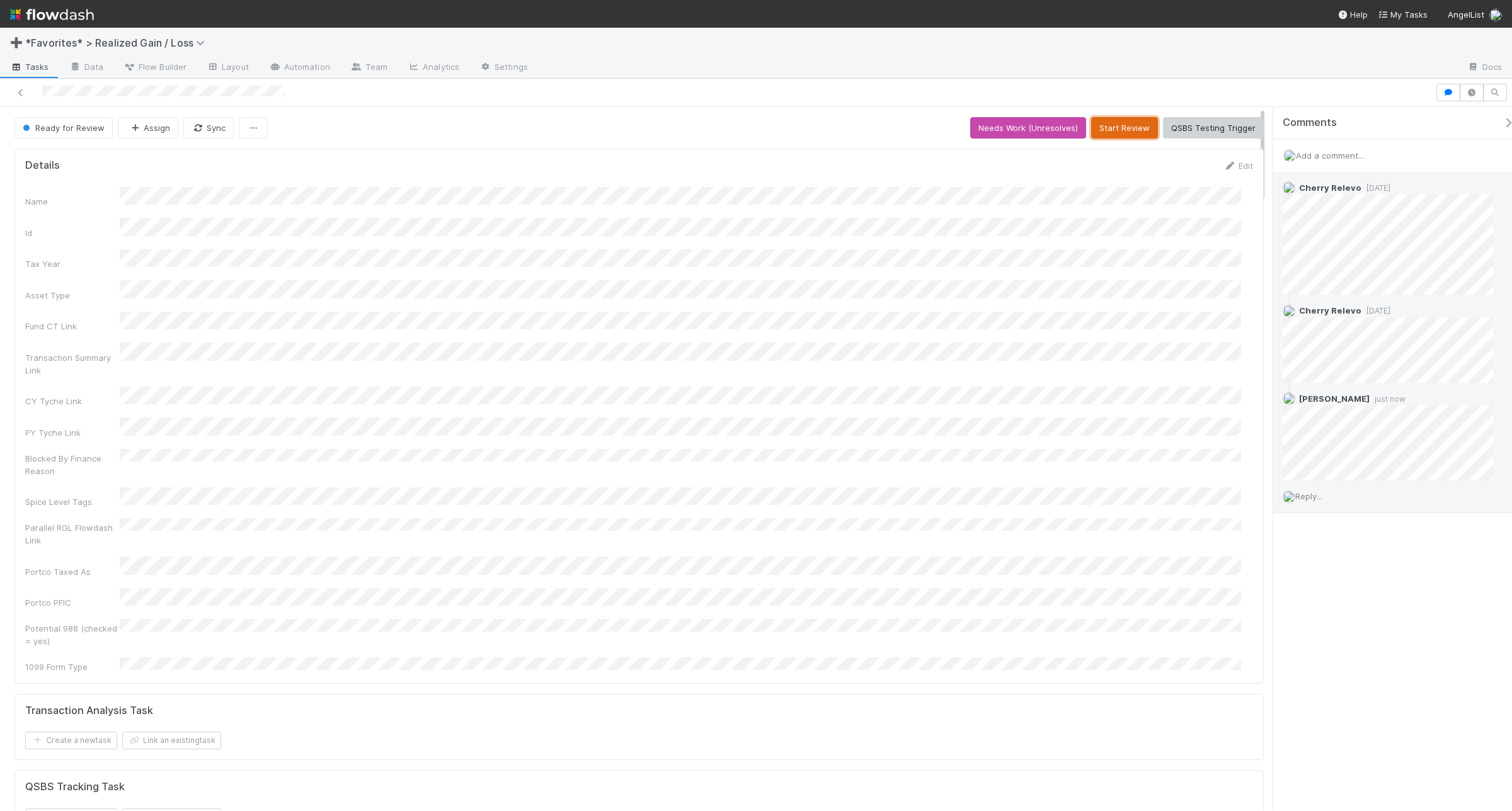
click at [1122, 124] on button "Start Review" at bounding box center [1125, 127] width 67 height 22
click at [1209, 126] on button "Mark Reviewed (Done)" at bounding box center [1211, 127] width 106 height 22
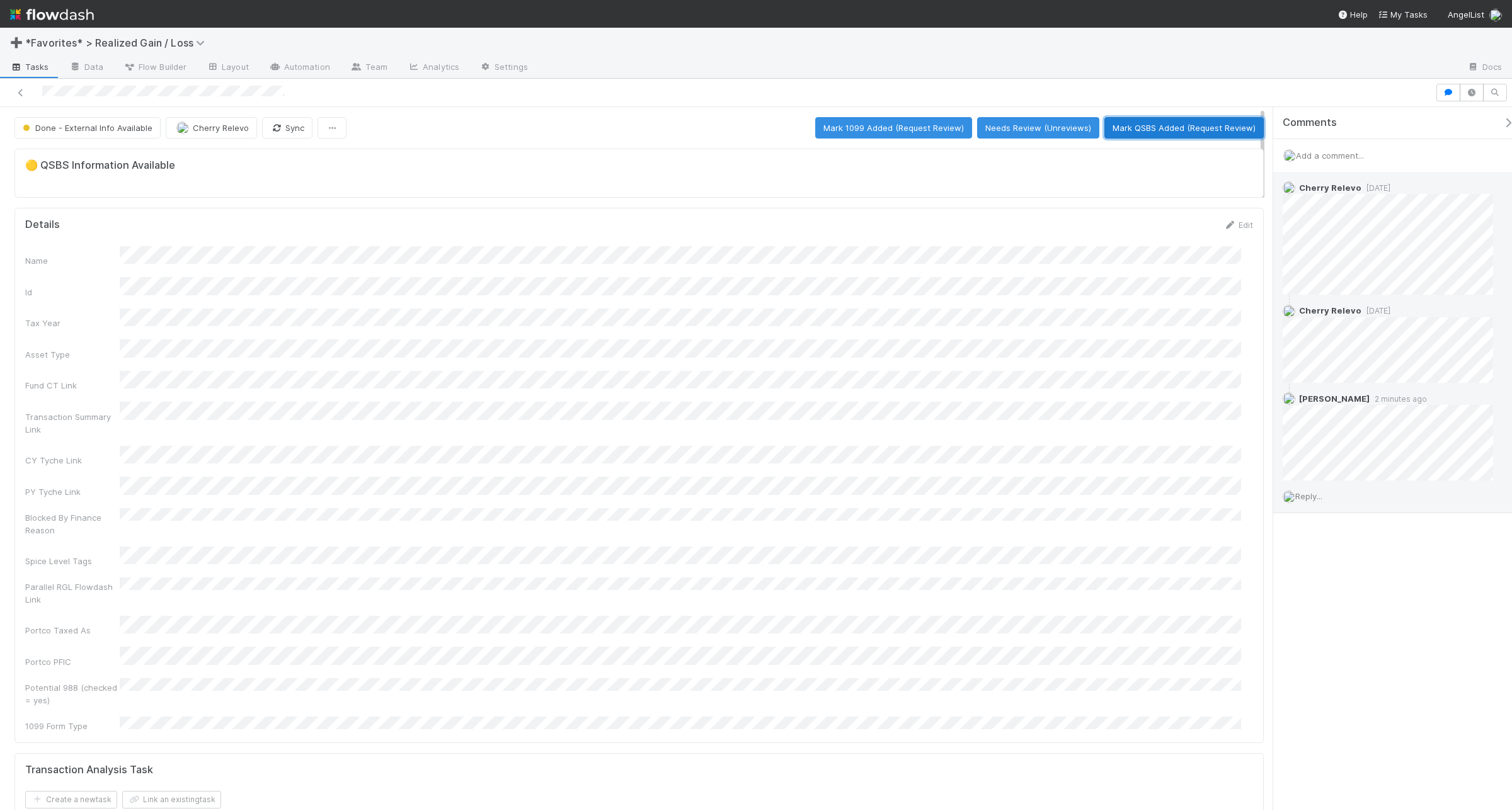
click at [1209, 123] on button "Mark QSBS Added (Request Review)" at bounding box center [1184, 127] width 159 height 22
click at [1172, 128] on button "Mark QSBS Reviewed (Done)" at bounding box center [1199, 127] width 130 height 22
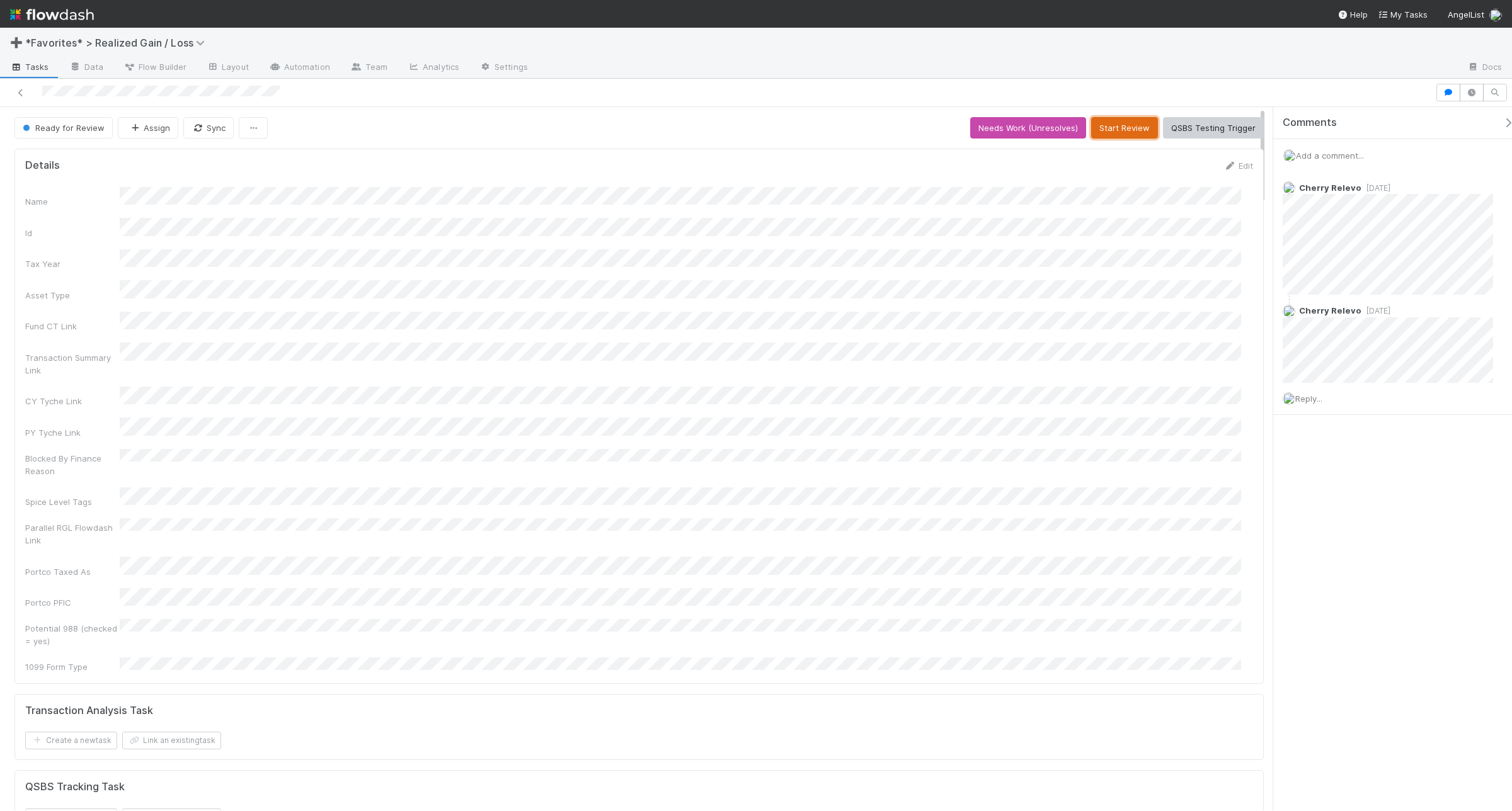
click at [1114, 137] on button "Start Review" at bounding box center [1125, 127] width 67 height 22
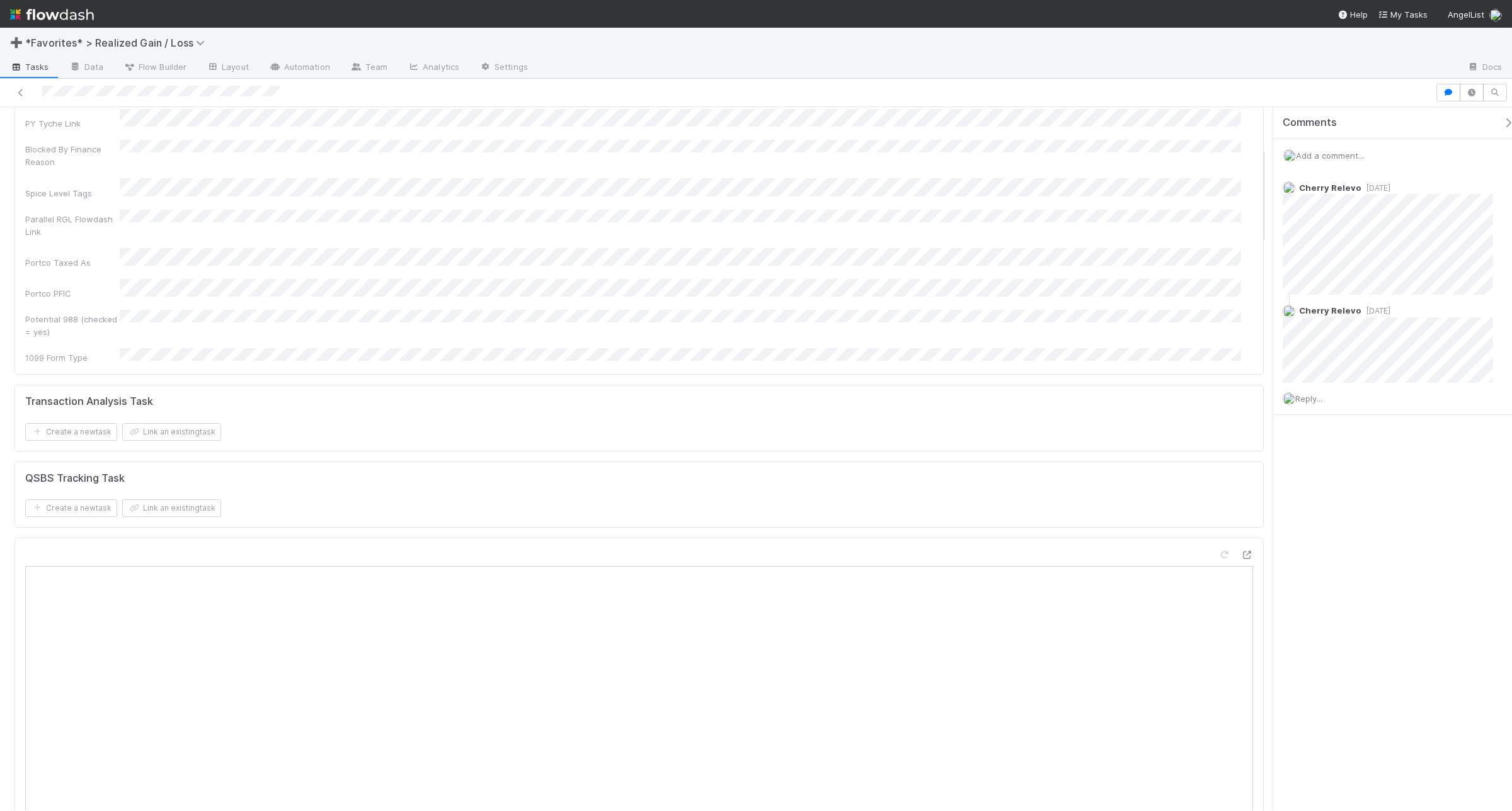
scroll to position [315, 0]
click at [1209, 391] on div "Reply..." at bounding box center [1394, 399] width 241 height 31
click at [1209, 400] on span "Reply..." at bounding box center [1309, 399] width 27 height 10
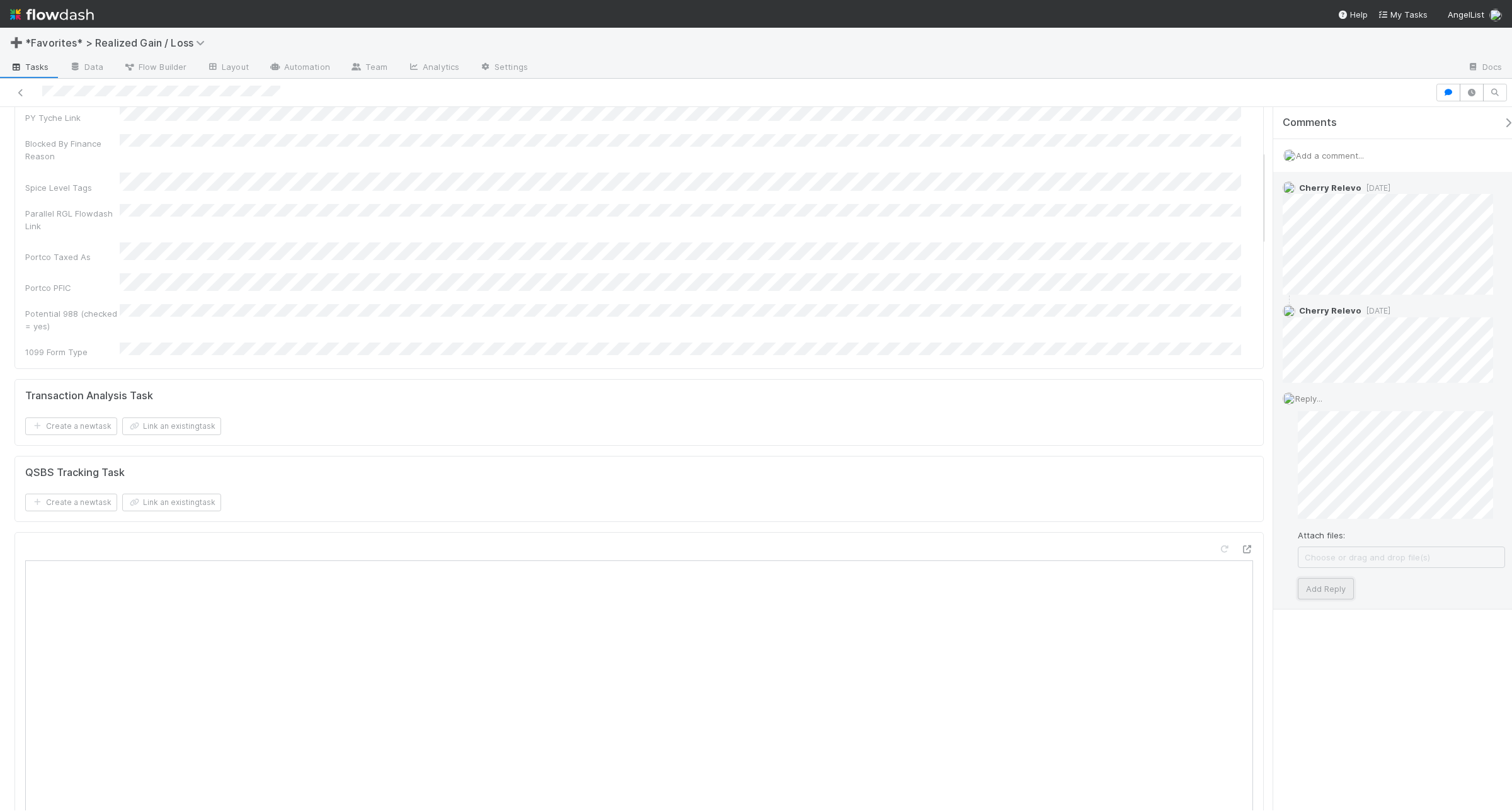
click at [1209, 584] on button "Add Reply" at bounding box center [1326, 589] width 56 height 22
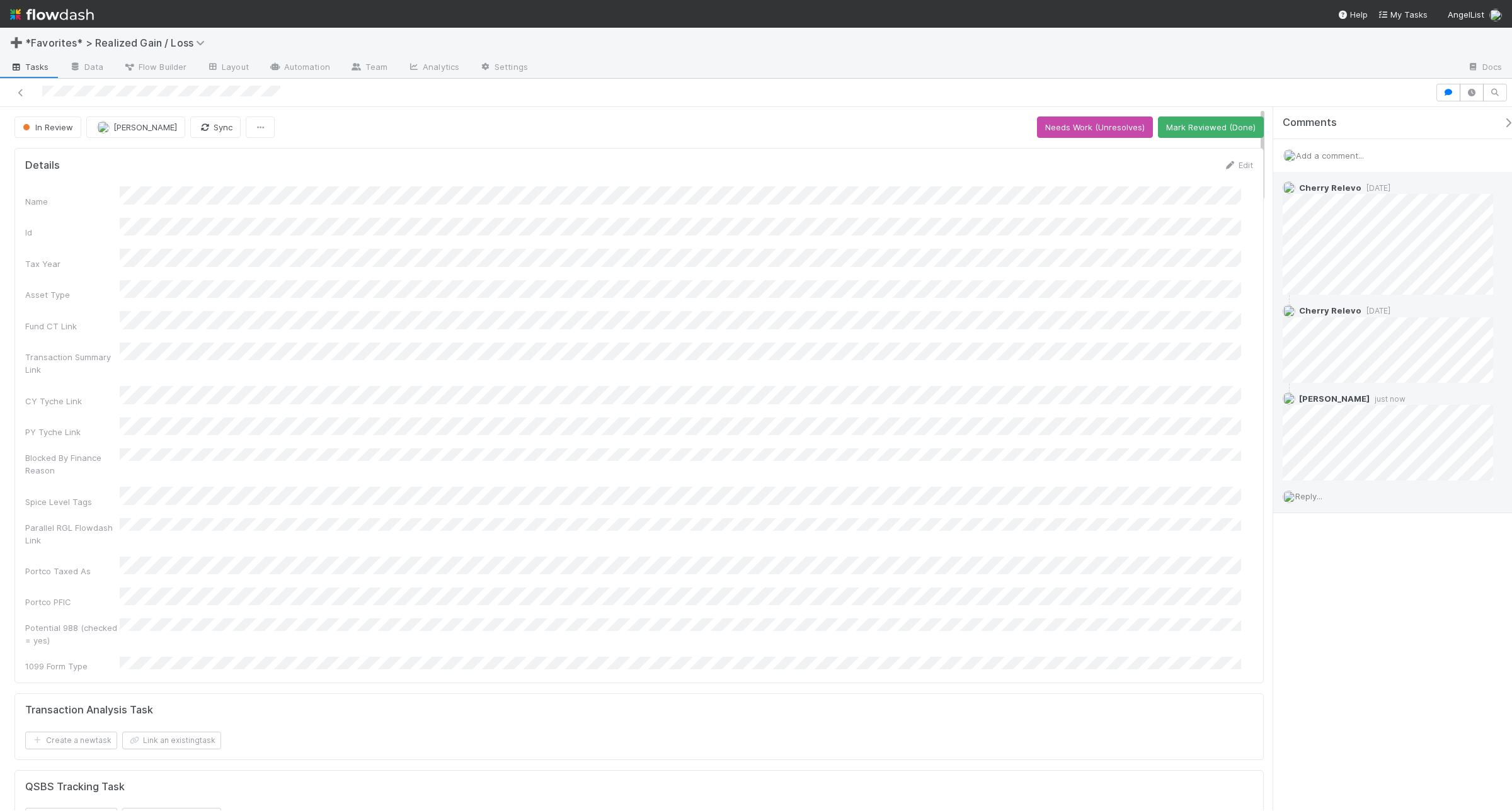
scroll to position [0, 0]
click at [1184, 137] on button "Mark Reviewed (Done)" at bounding box center [1211, 127] width 106 height 22
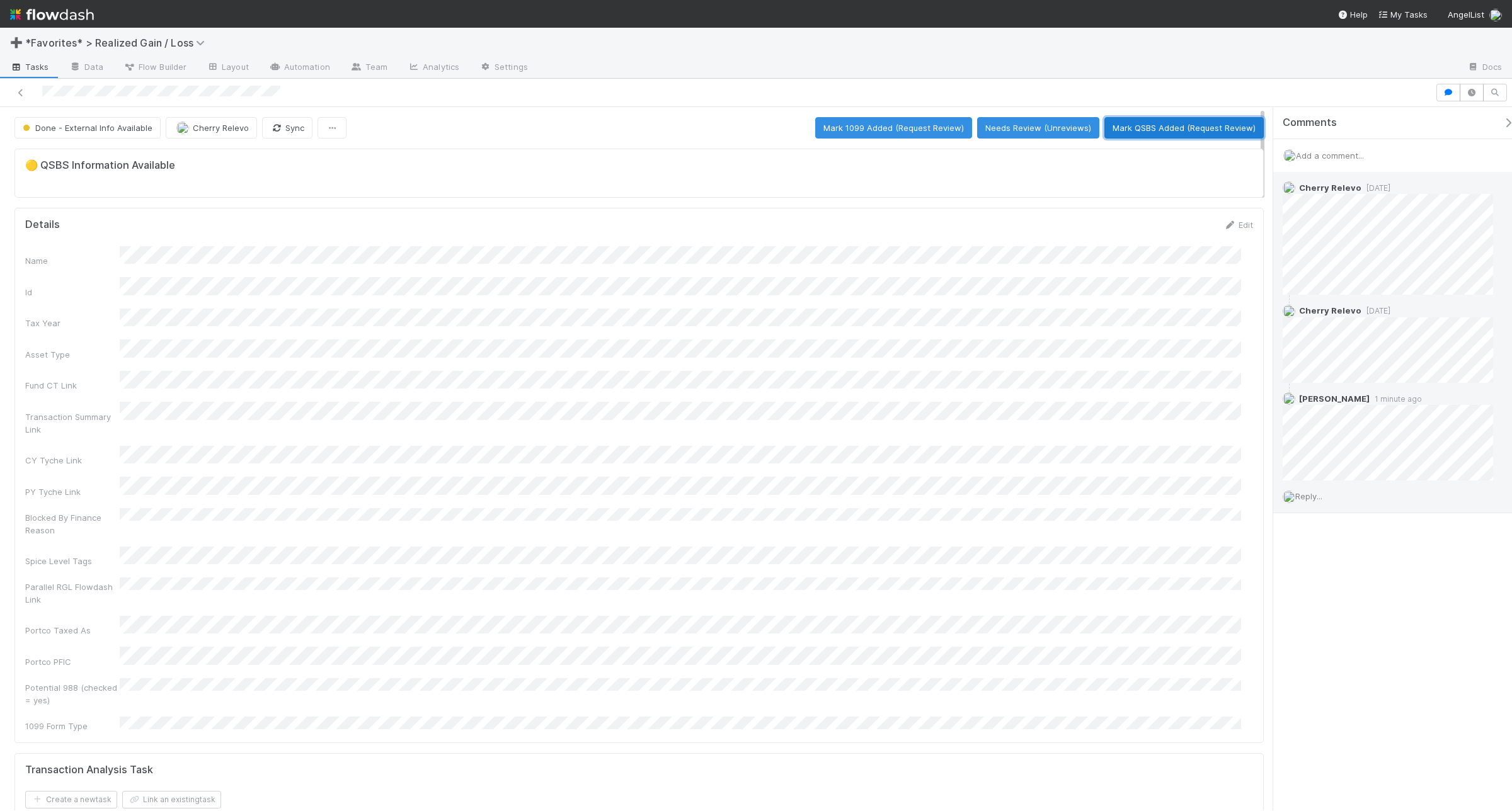
click at [1187, 129] on button "Mark QSBS Added (Request Review)" at bounding box center [1184, 127] width 159 height 22
click at [1207, 128] on button "Mark QSBS Reviewed (Done)" at bounding box center [1199, 127] width 130 height 22
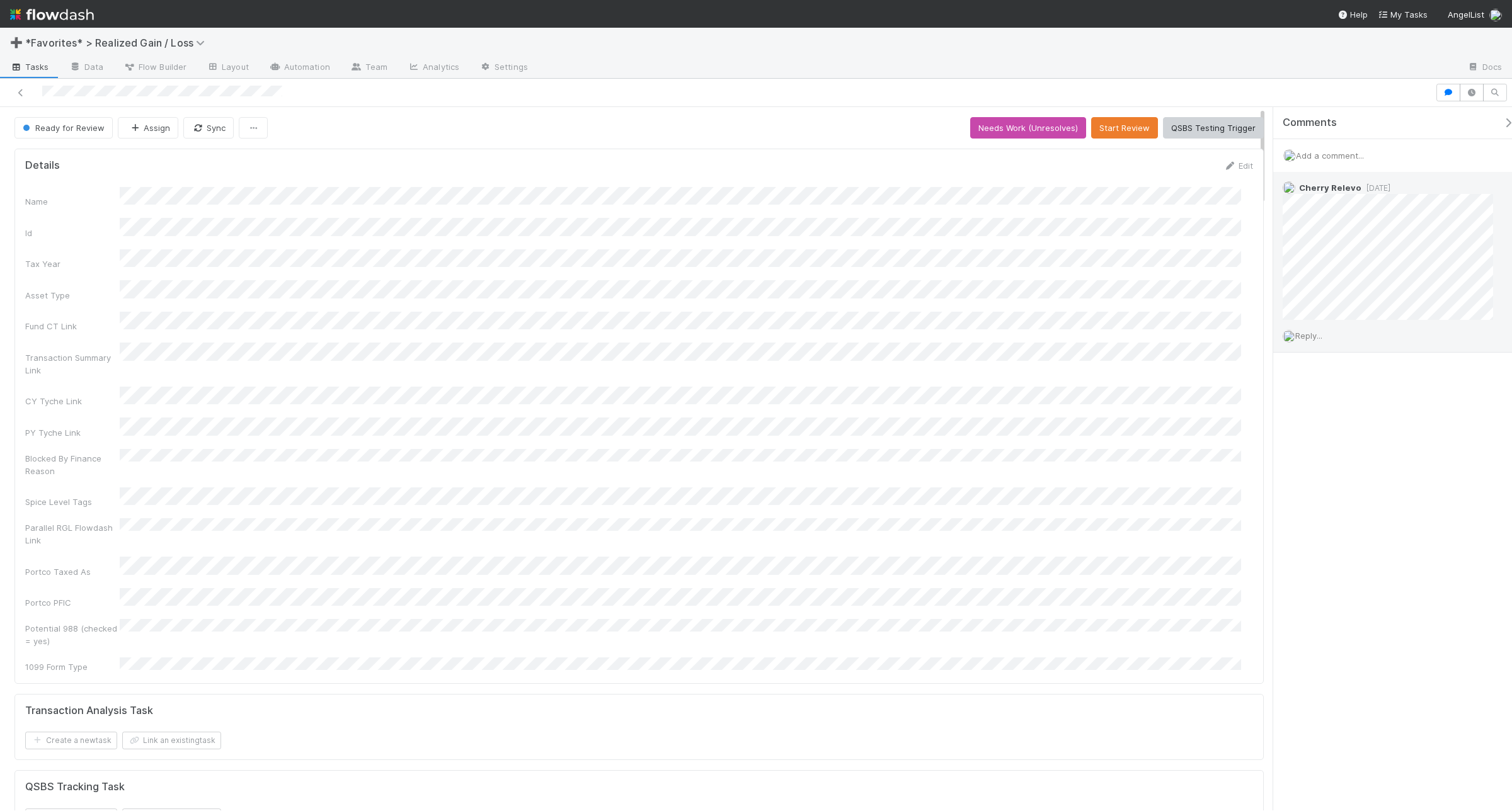
click at [1309, 336] on span "Reply..." at bounding box center [1309, 336] width 27 height 10
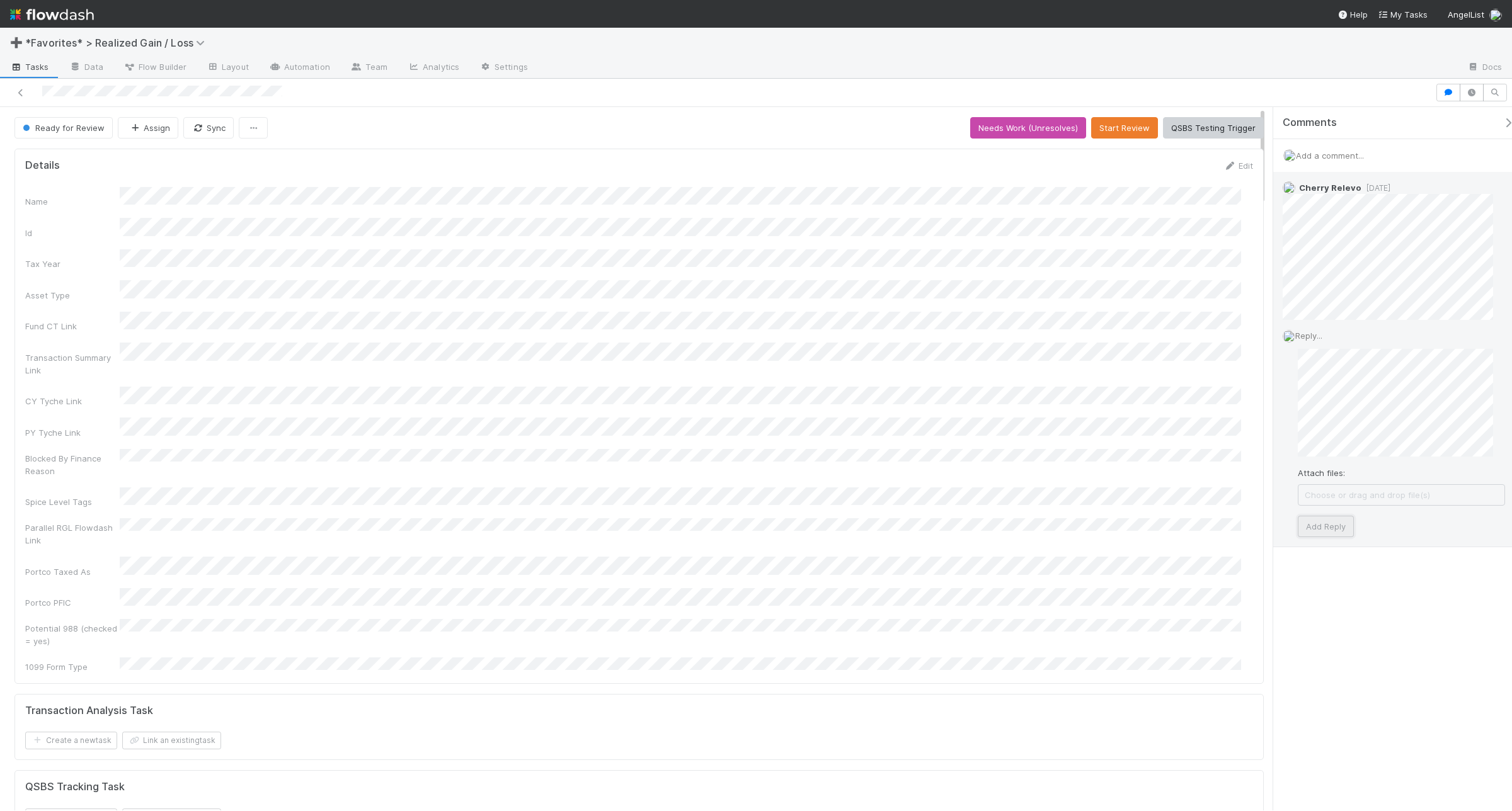
click at [1333, 526] on button "Add Reply" at bounding box center [1326, 526] width 56 height 22
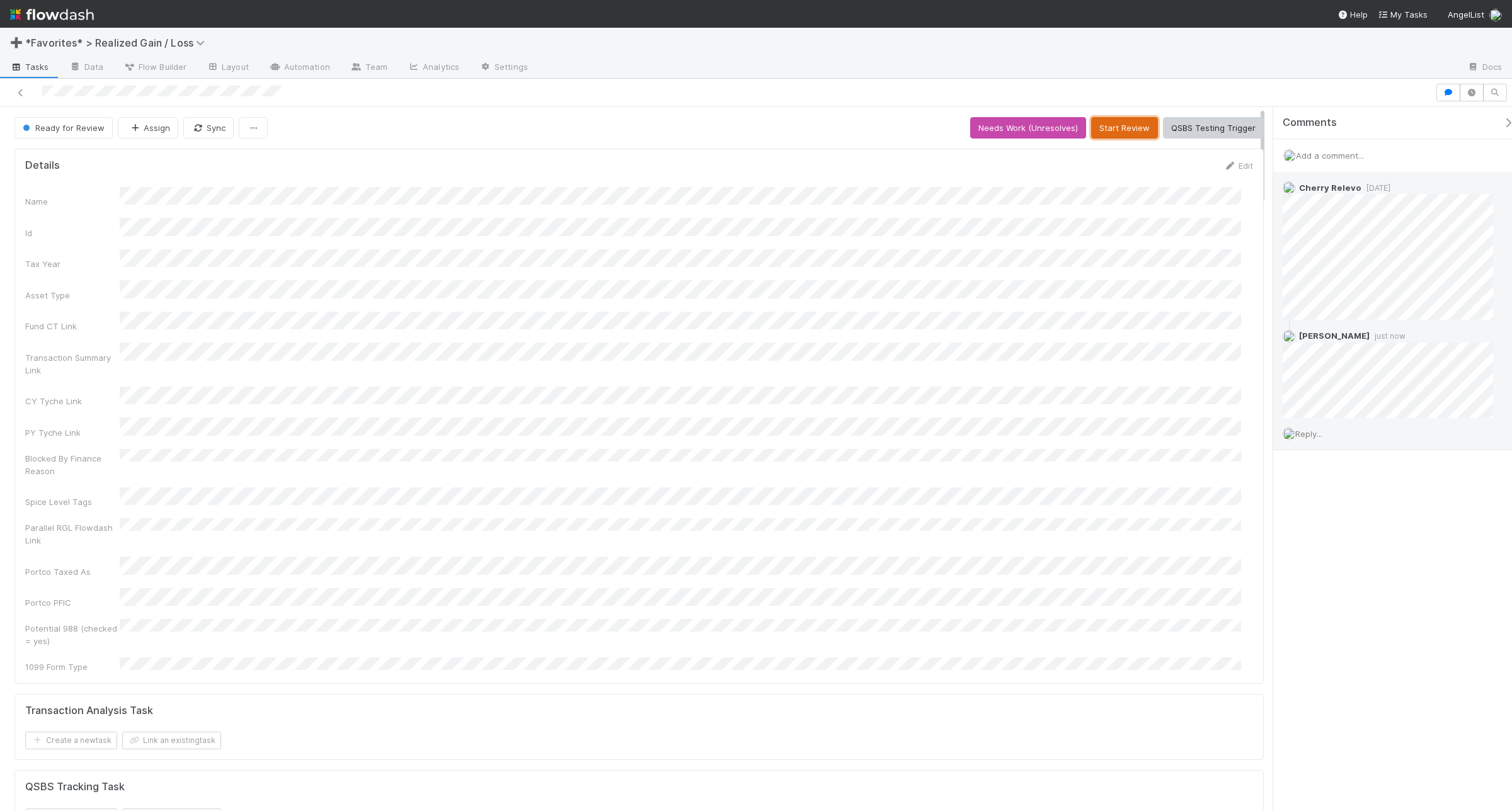
click at [1107, 137] on button "Start Review" at bounding box center [1125, 127] width 67 height 22
click at [1194, 123] on button "Mark Reviewed (Done)" at bounding box center [1211, 127] width 106 height 22
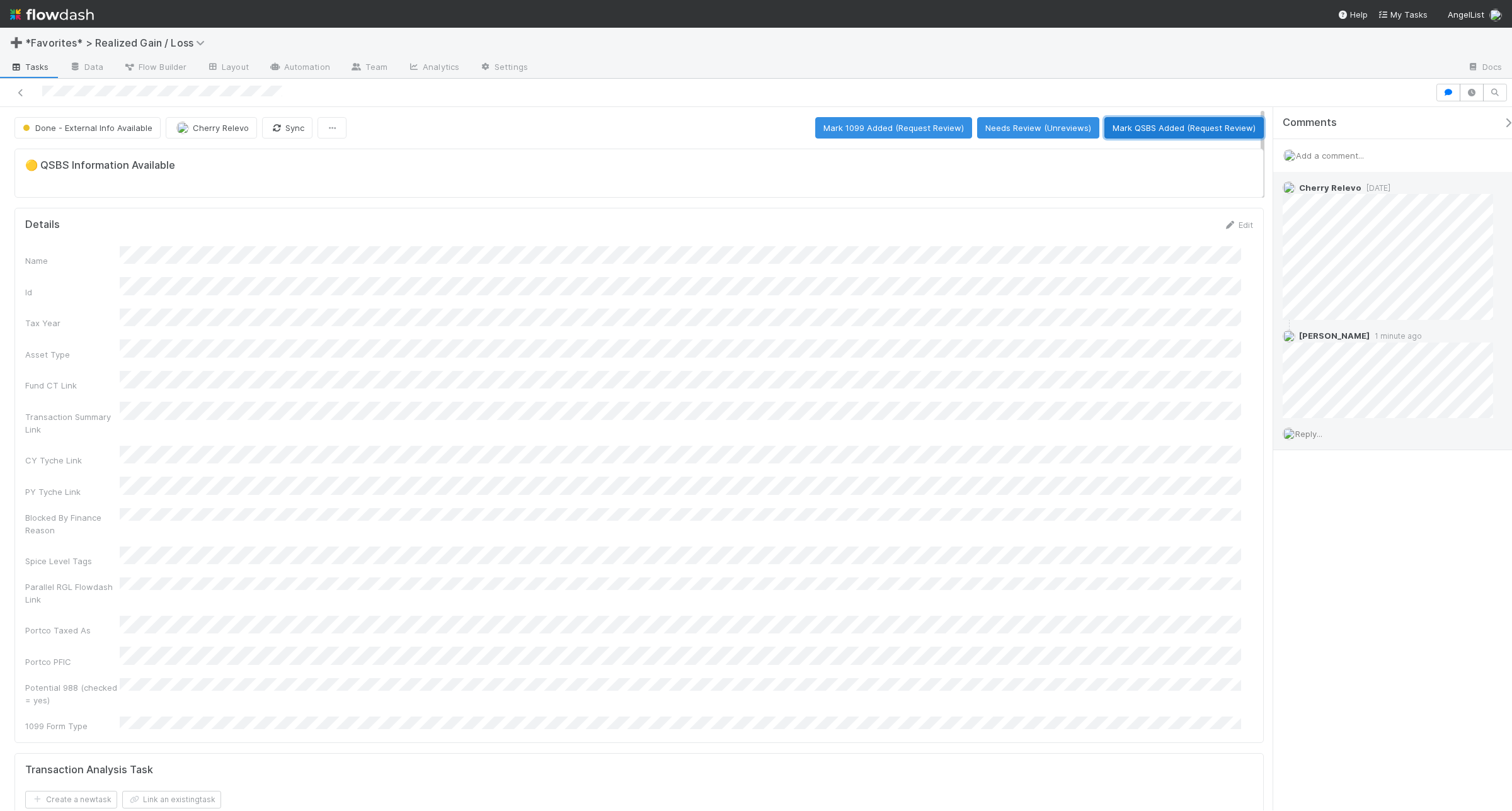
click at [1136, 126] on button "Mark QSBS Added (Request Review)" at bounding box center [1184, 127] width 159 height 22
click at [1214, 128] on button "Mark QSBS Reviewed (Done)" at bounding box center [1199, 127] width 130 height 22
